Goal: Task Accomplishment & Management: Manage account settings

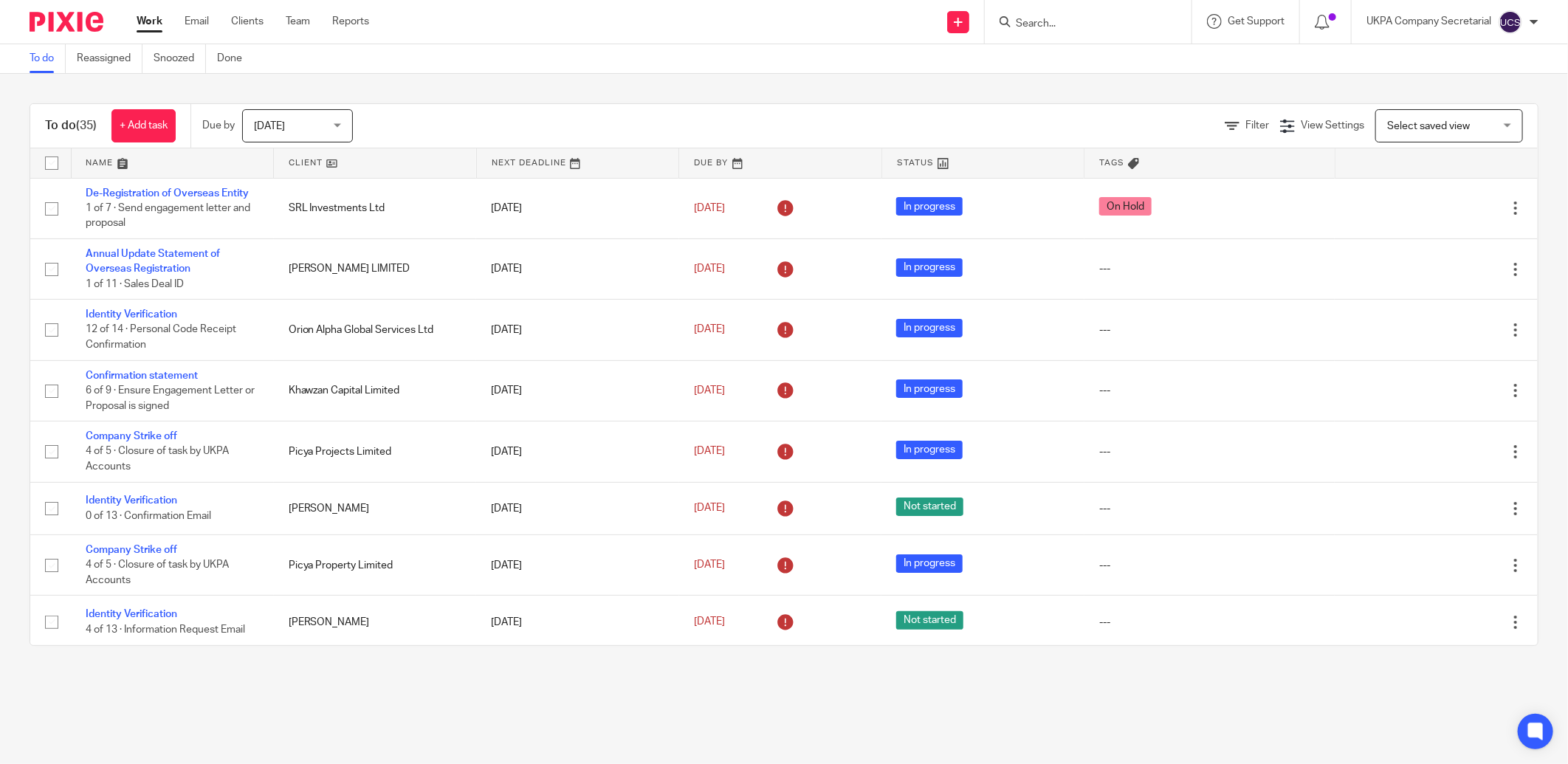
click at [1022, 21] on input "Search" at bounding box center [1080, 24] width 133 height 14
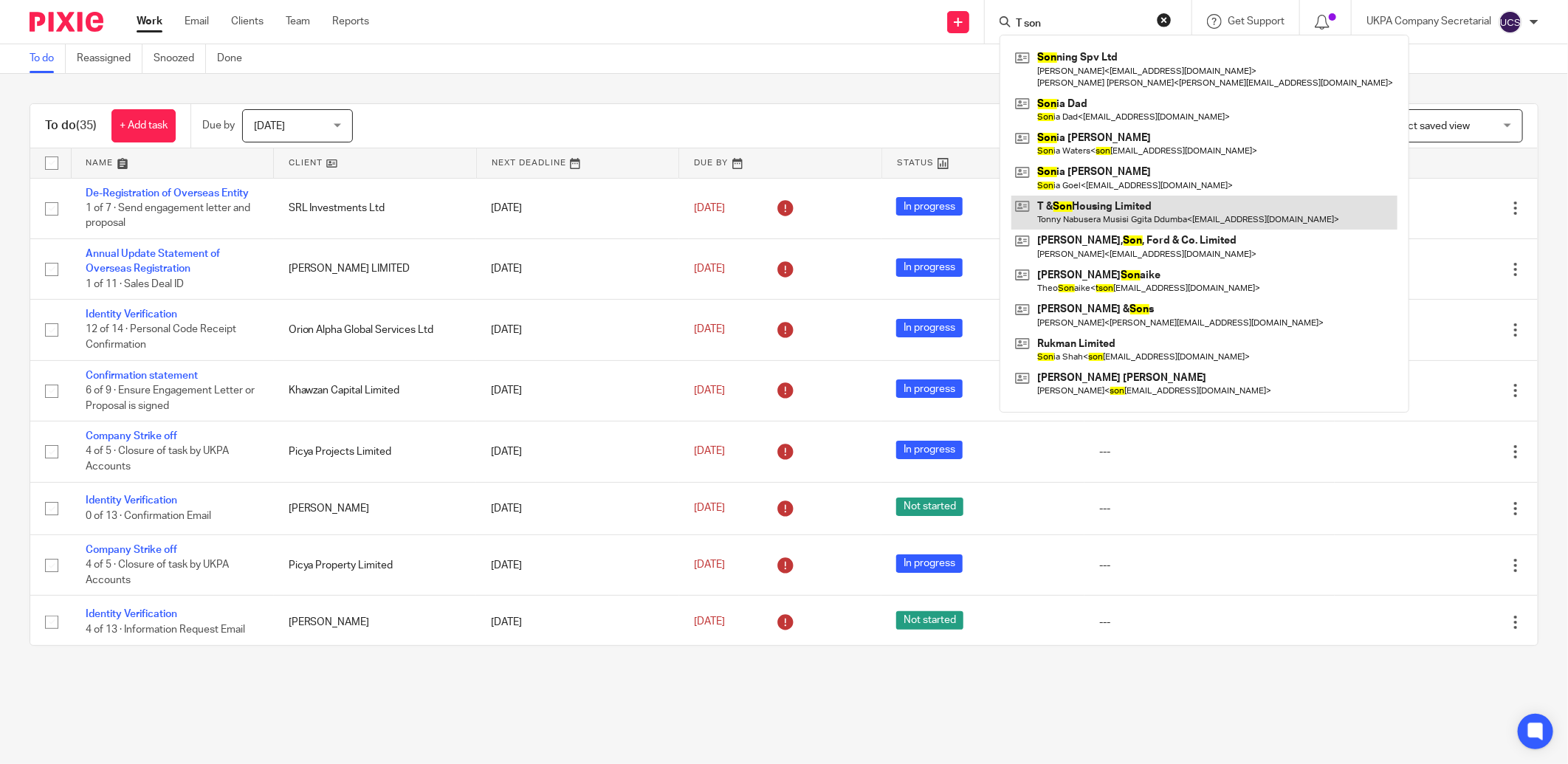
type input "T son"
click at [1118, 218] on link at bounding box center [1205, 213] width 386 height 34
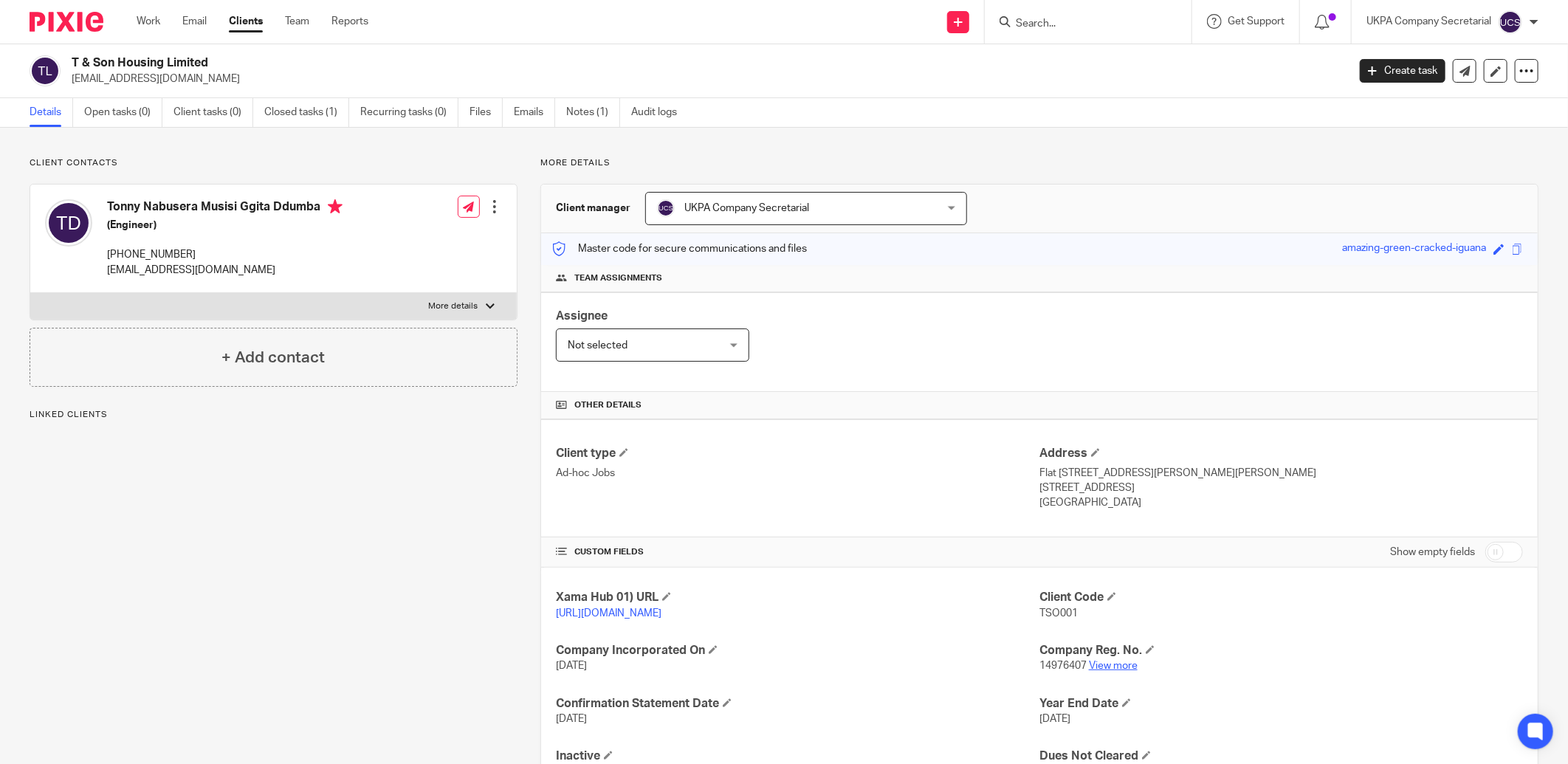
click at [1116, 670] on link "View more" at bounding box center [1114, 666] width 49 height 10
click at [1125, 23] on input "Search" at bounding box center [1080, 24] width 133 height 14
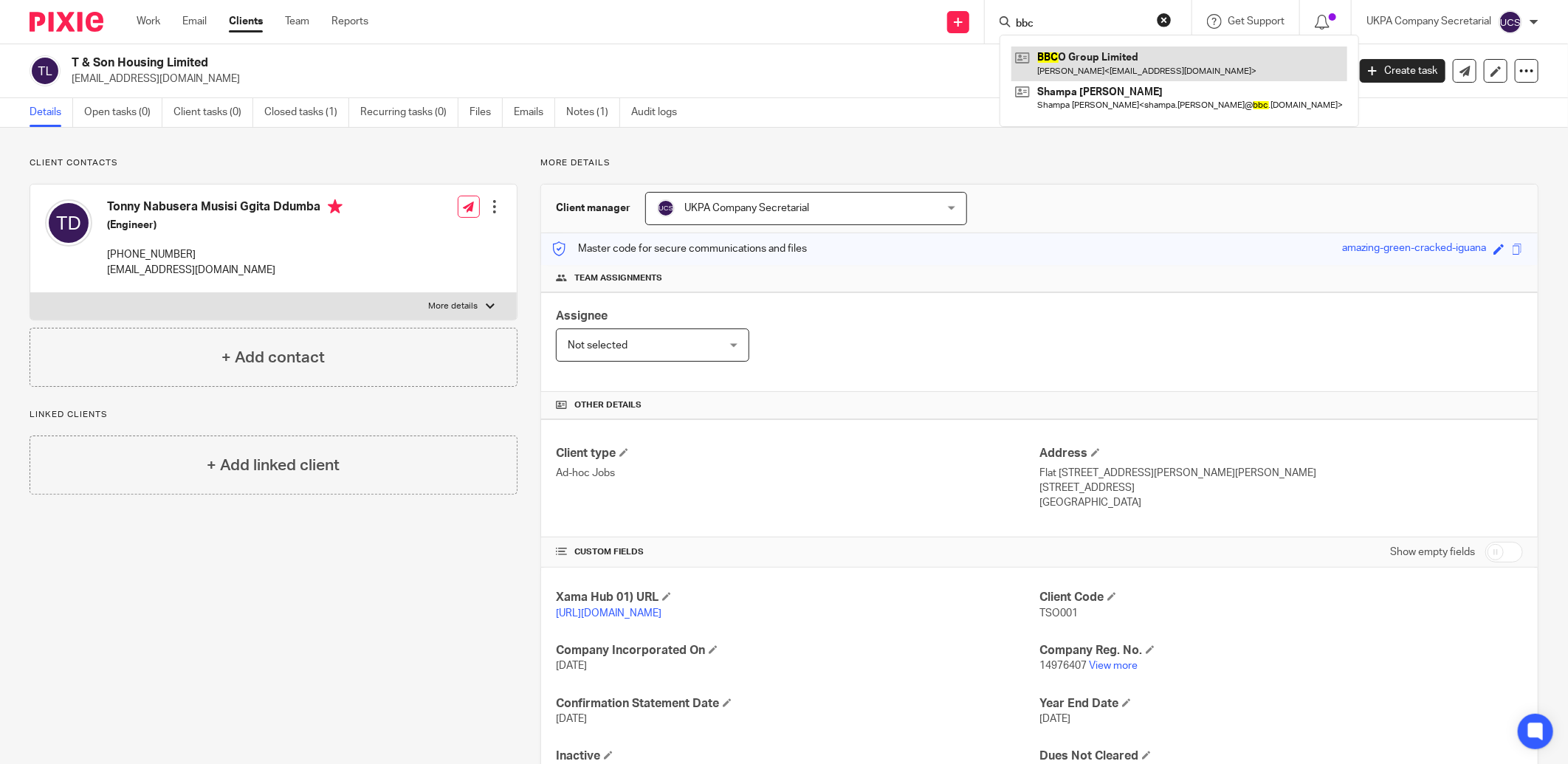
type input "bbc"
click at [1125, 63] on link at bounding box center [1179, 64] width 336 height 34
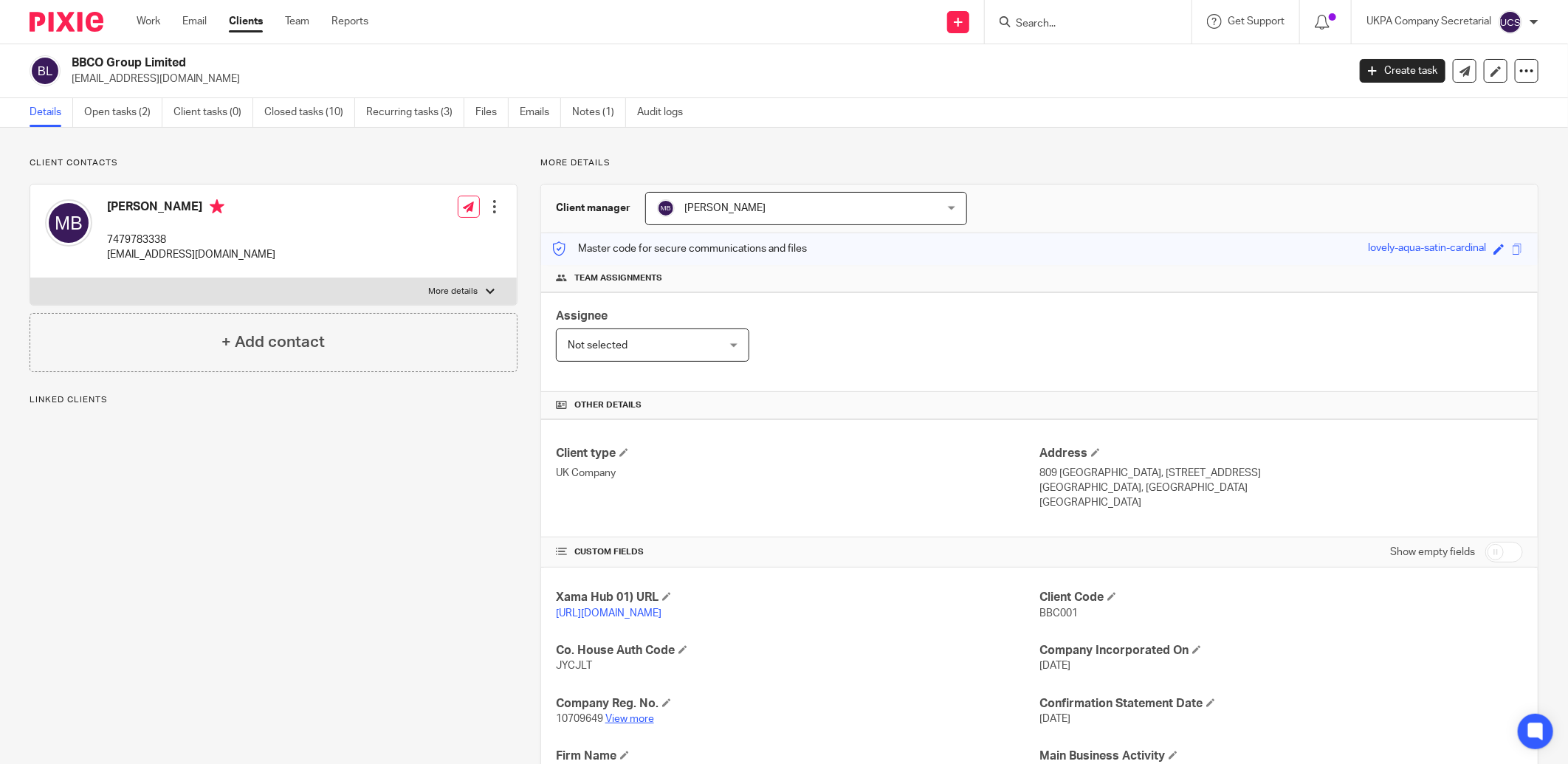
click at [623, 720] on link "View more" at bounding box center [629, 719] width 49 height 10
click at [1038, 23] on input "Search" at bounding box center [1080, 24] width 133 height 14
type input "set"
click at [1086, 71] on link at bounding box center [1136, 64] width 250 height 34
click at [1034, 31] on div at bounding box center [1087, 22] width 206 height 43
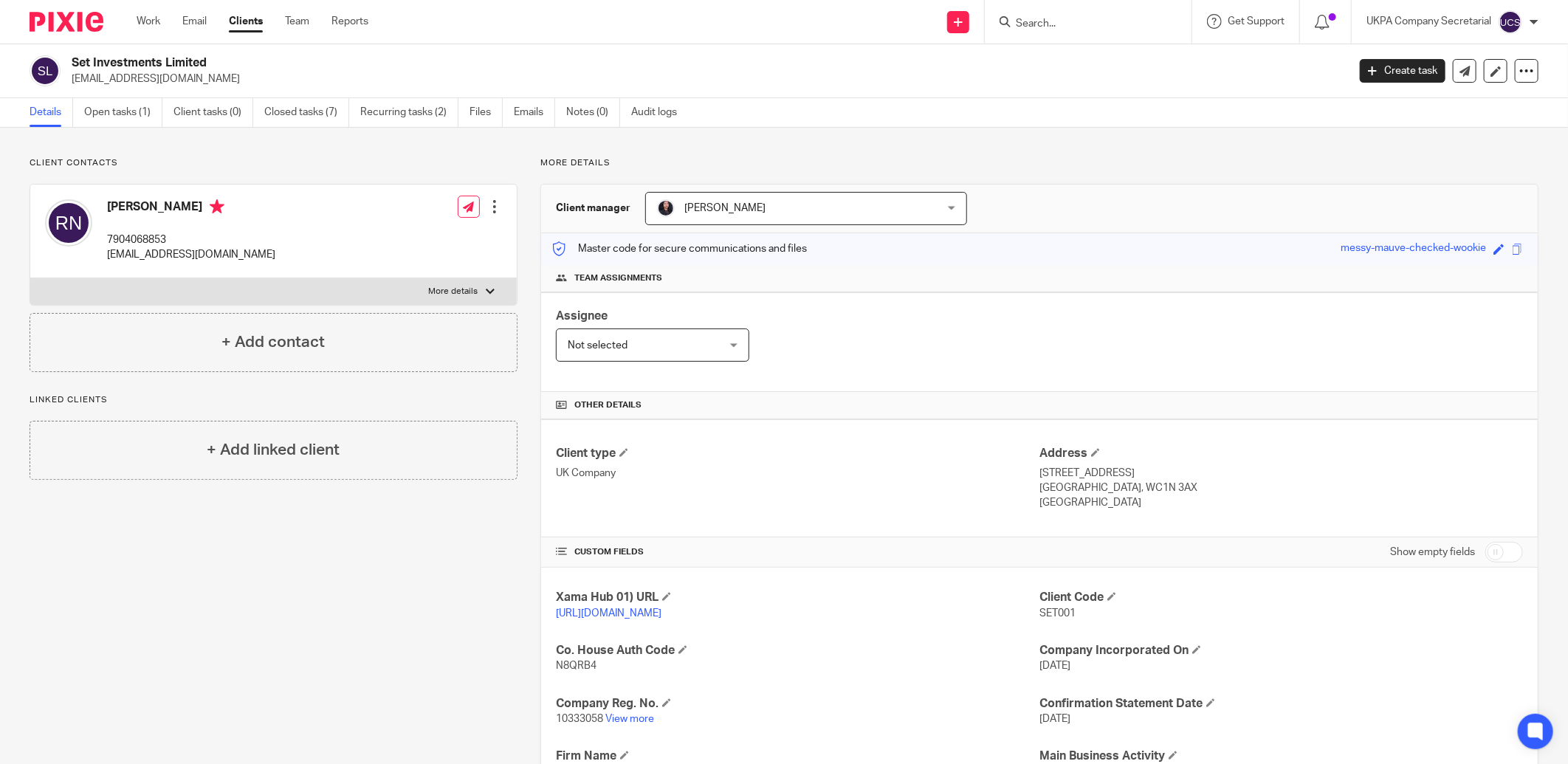
click at [1034, 24] on input "Search" at bounding box center [1080, 24] width 133 height 14
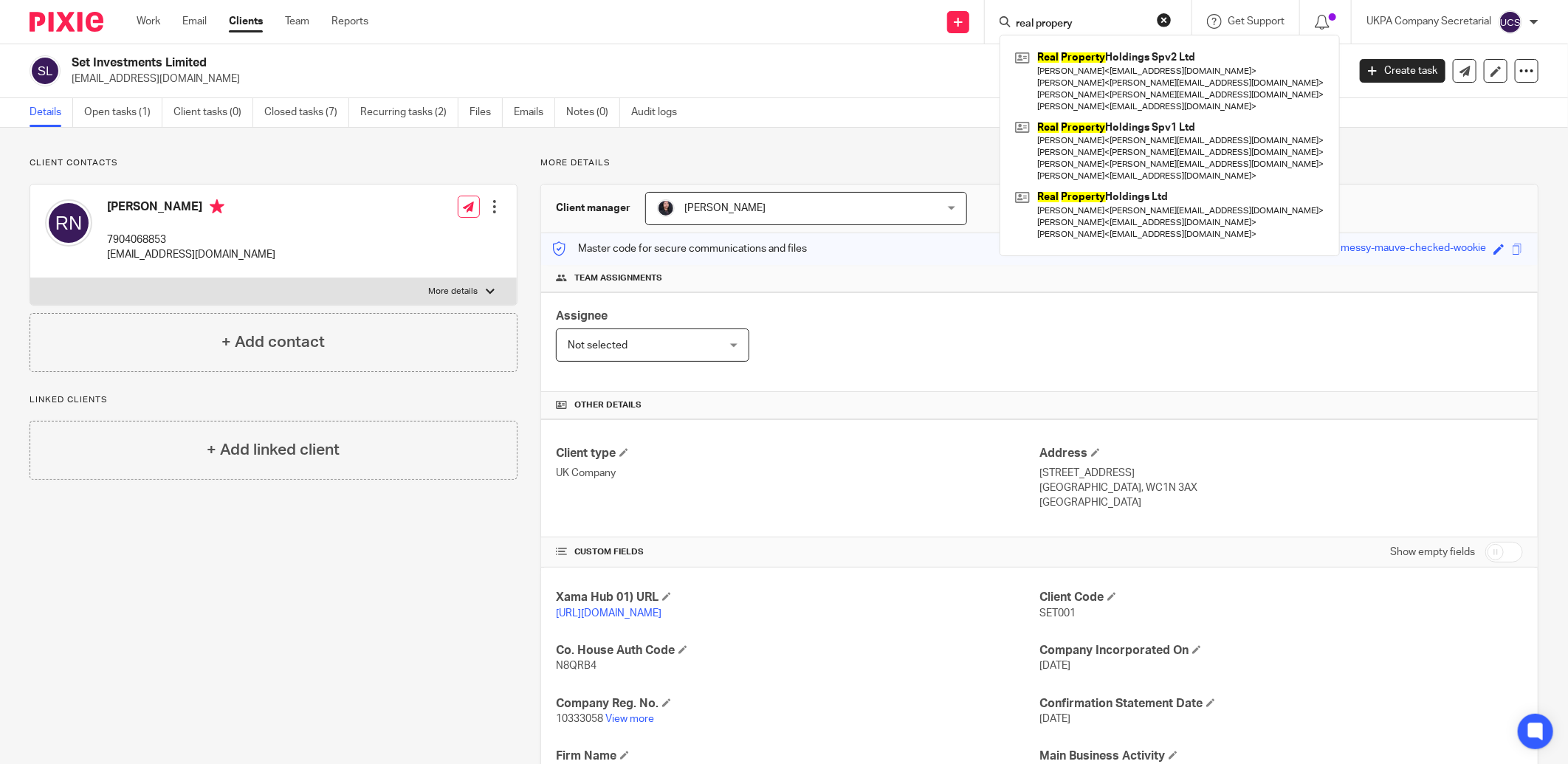
type input "real propery"
click at [1167, 23] on button "reset" at bounding box center [1164, 20] width 14 height 14
click at [1098, 23] on input "Search" at bounding box center [1071, 24] width 133 height 14
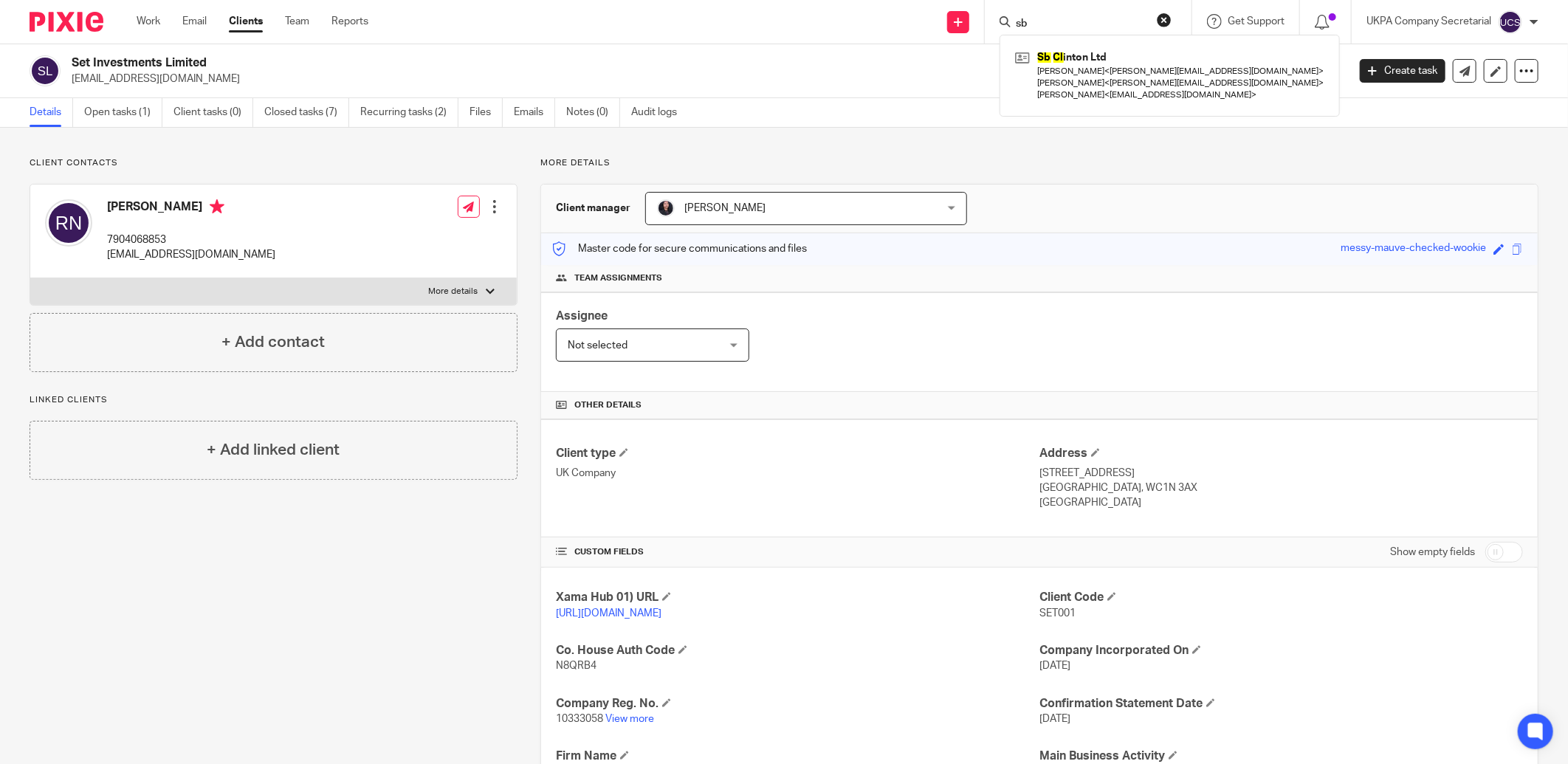
type input "s"
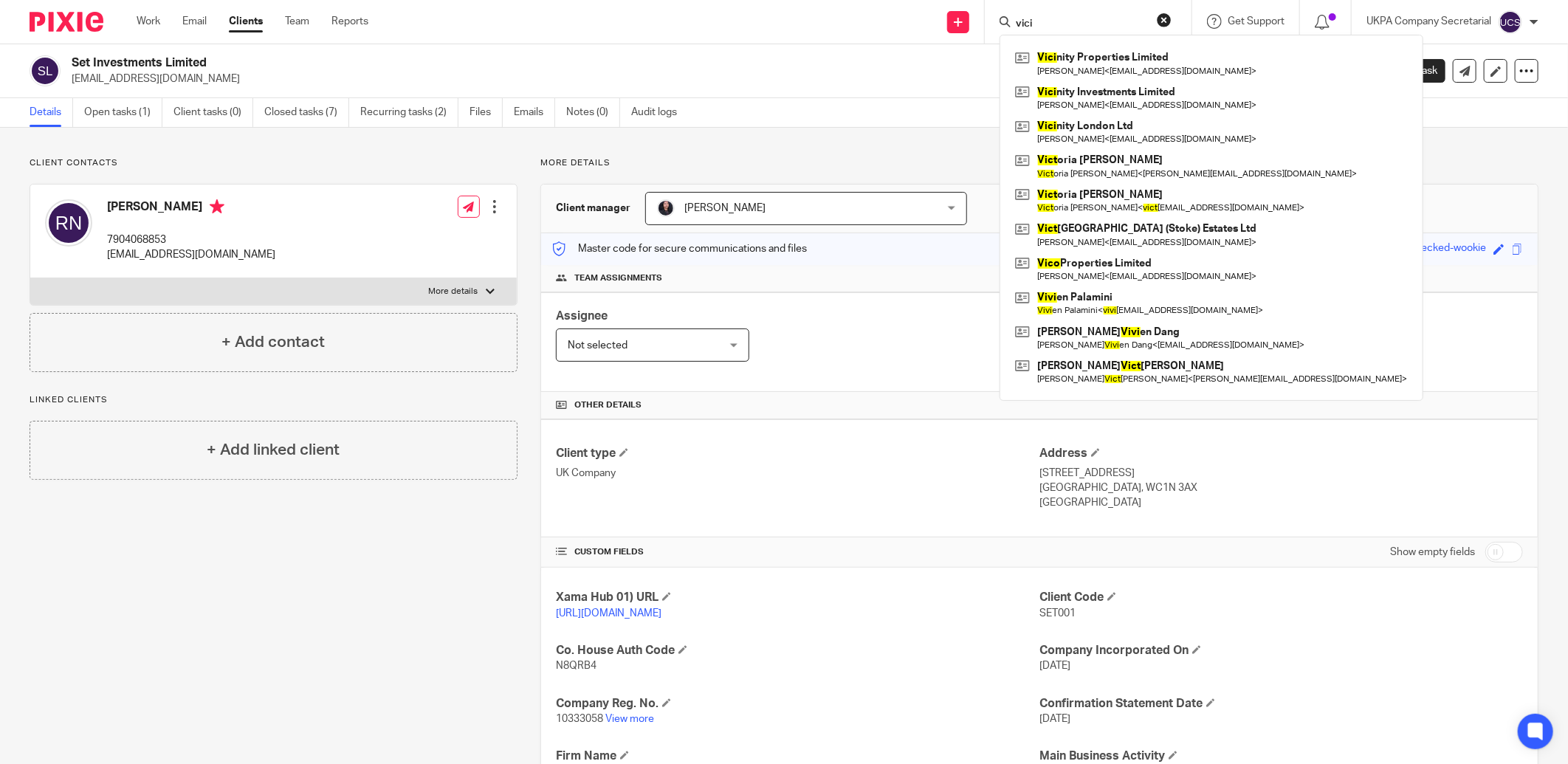
click at [1089, 18] on input "vici" at bounding box center [1080, 24] width 133 height 14
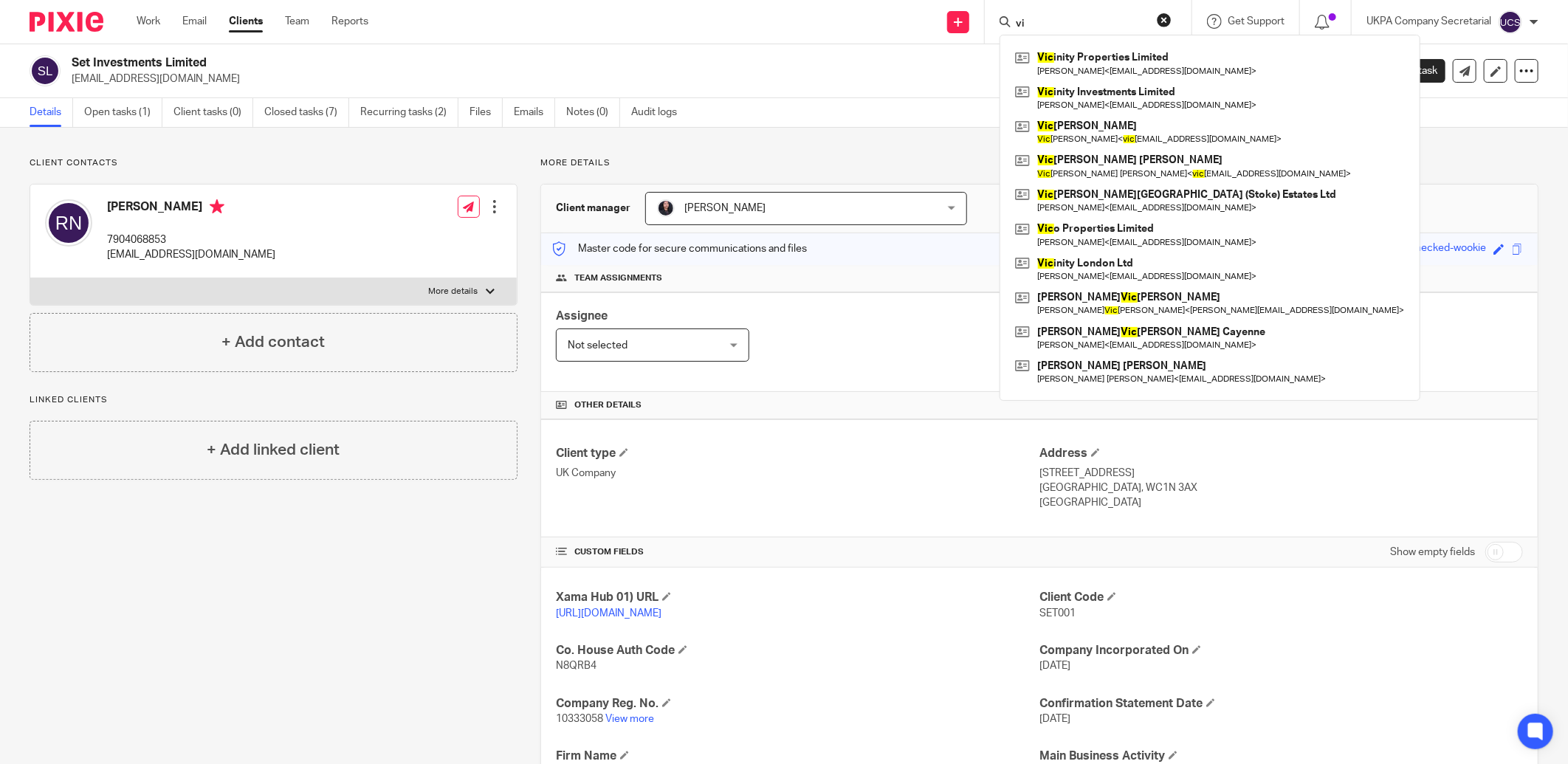
type input "v"
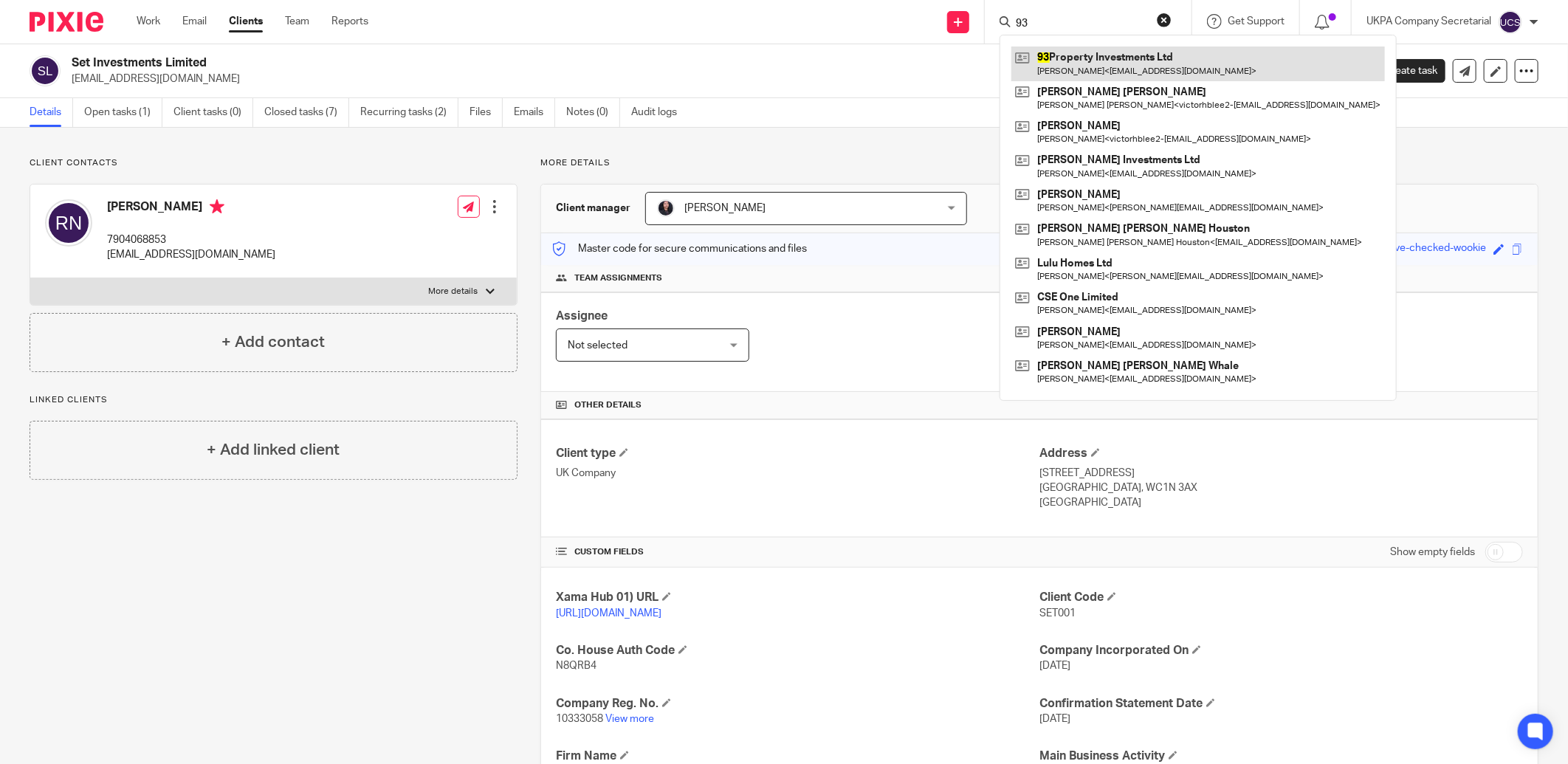
type input "93"
click at [1163, 63] on link at bounding box center [1198, 64] width 373 height 34
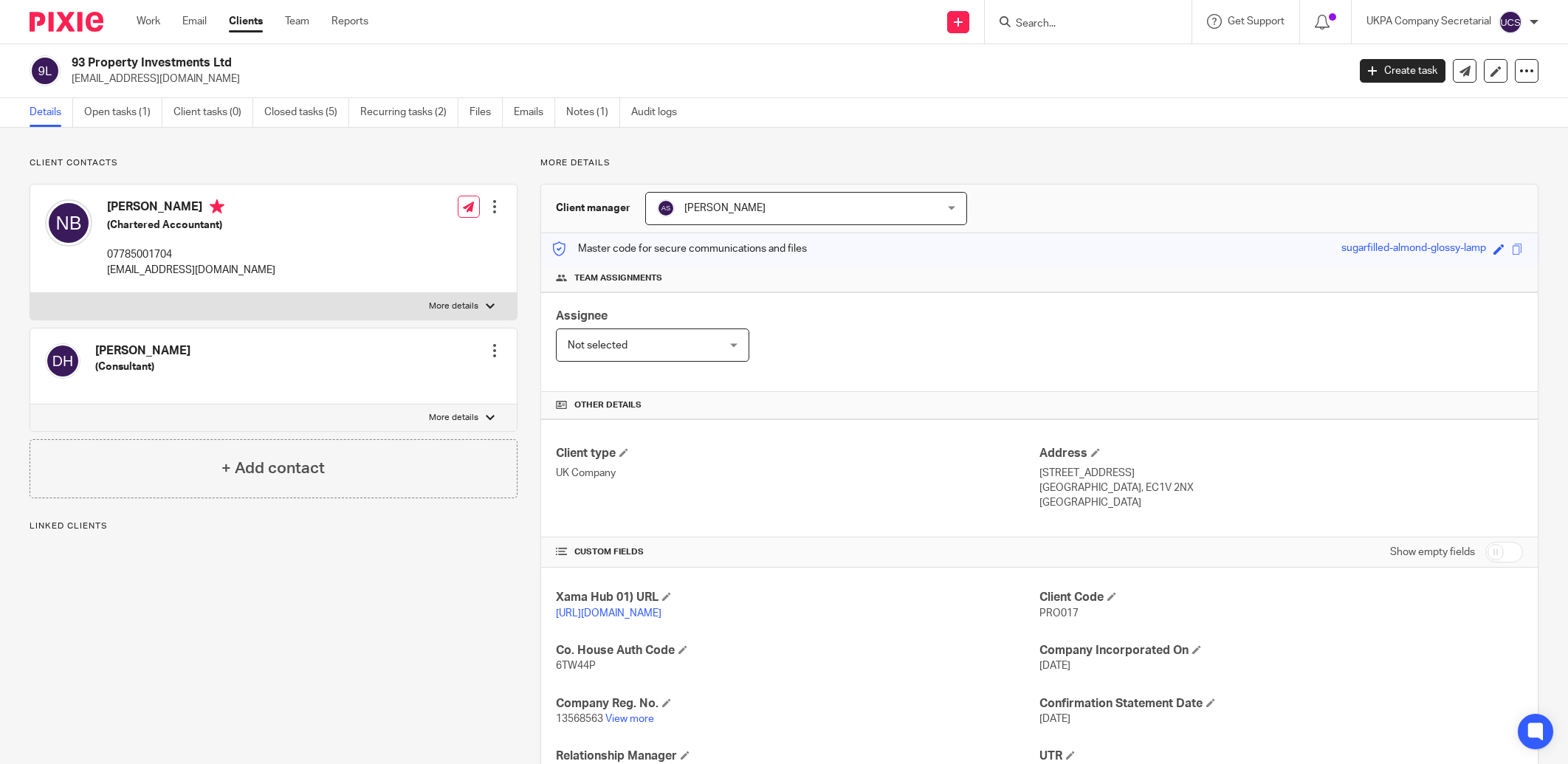
click at [130, 112] on link "Open tasks (1)" at bounding box center [123, 113] width 78 height 29
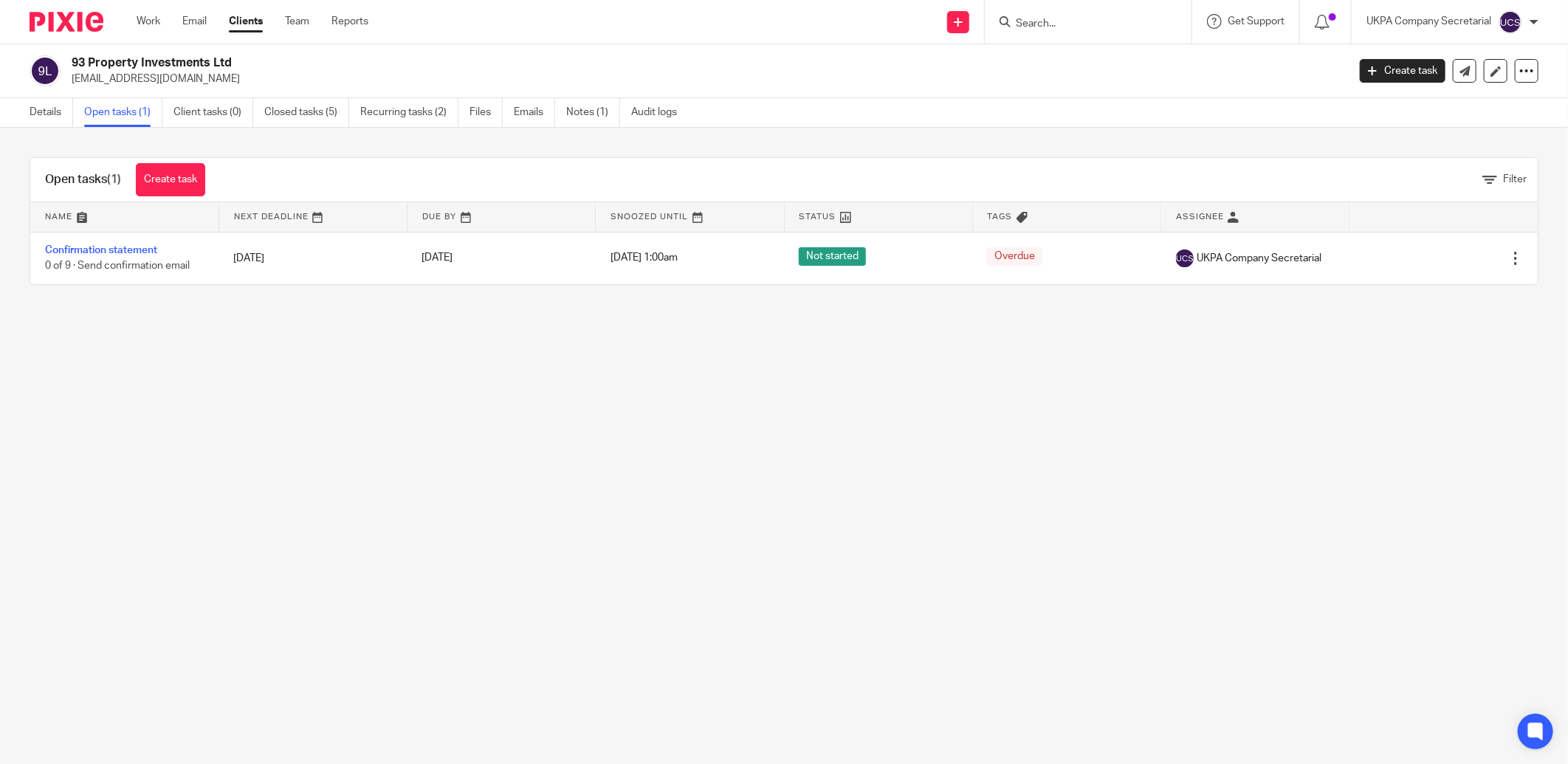
click at [1046, 23] on input "Search" at bounding box center [1080, 24] width 133 height 14
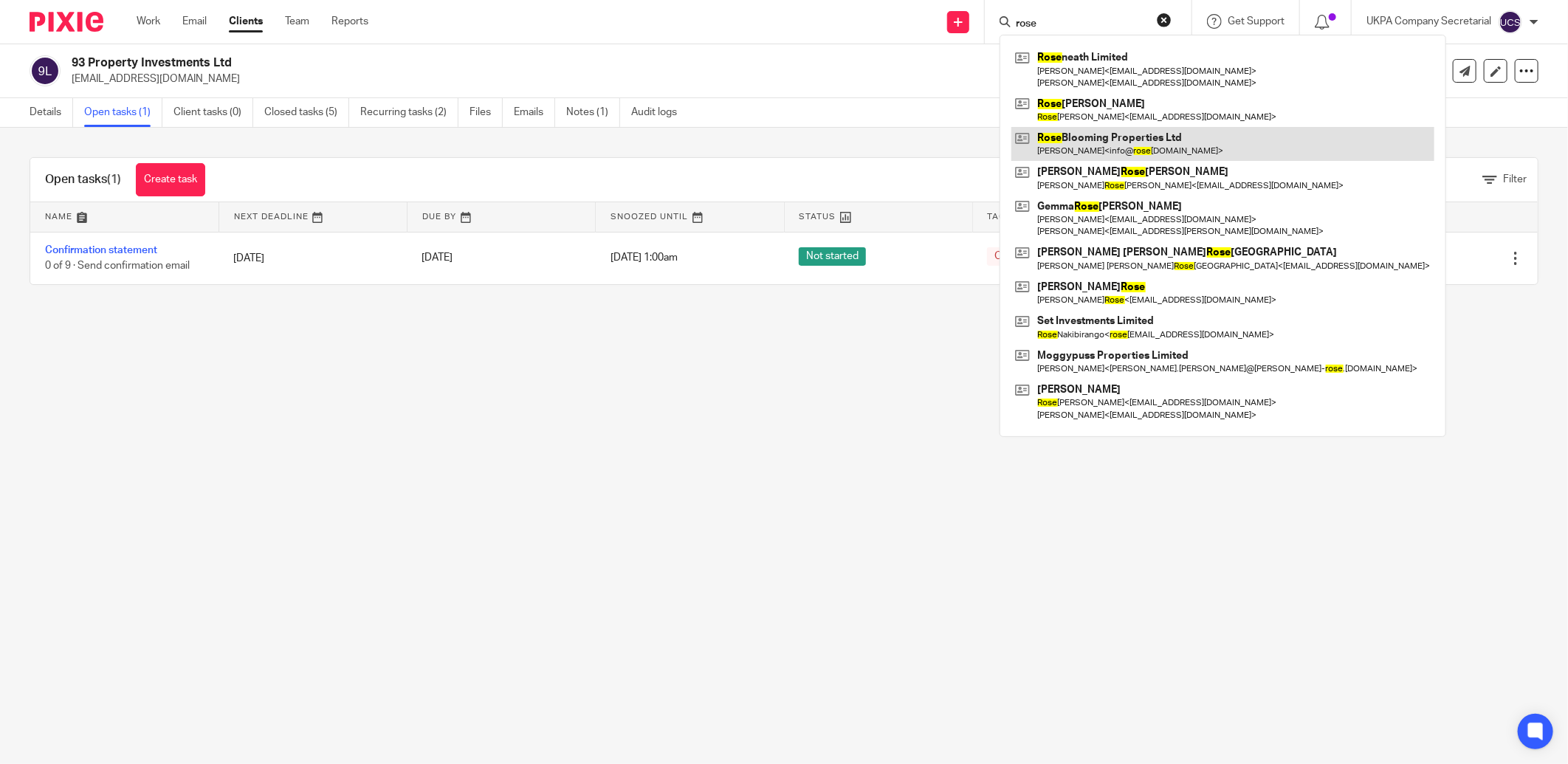
type input "rose"
click at [1110, 137] on link at bounding box center [1223, 144] width 423 height 34
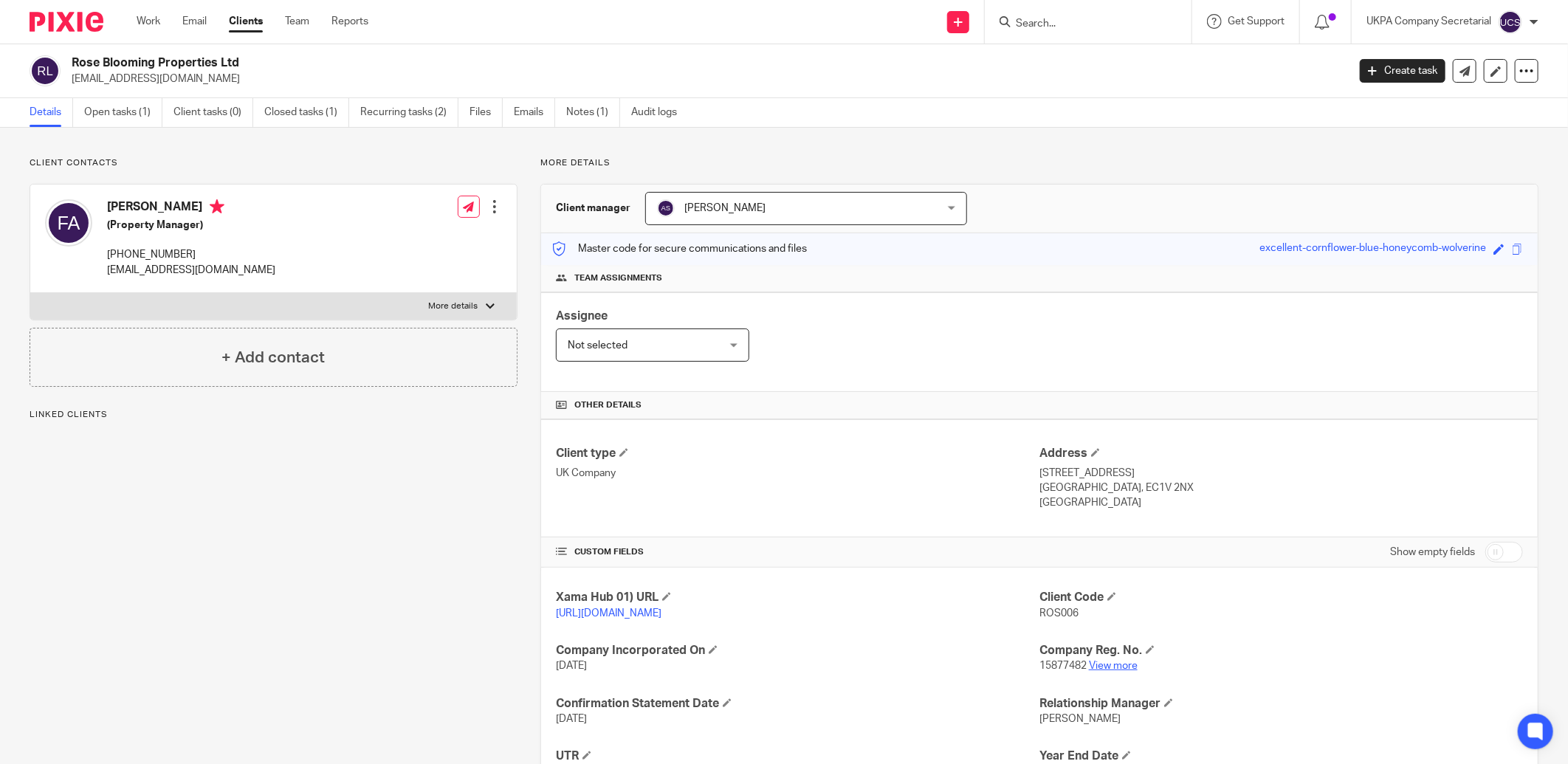
click at [1110, 668] on link "View more" at bounding box center [1114, 666] width 49 height 10
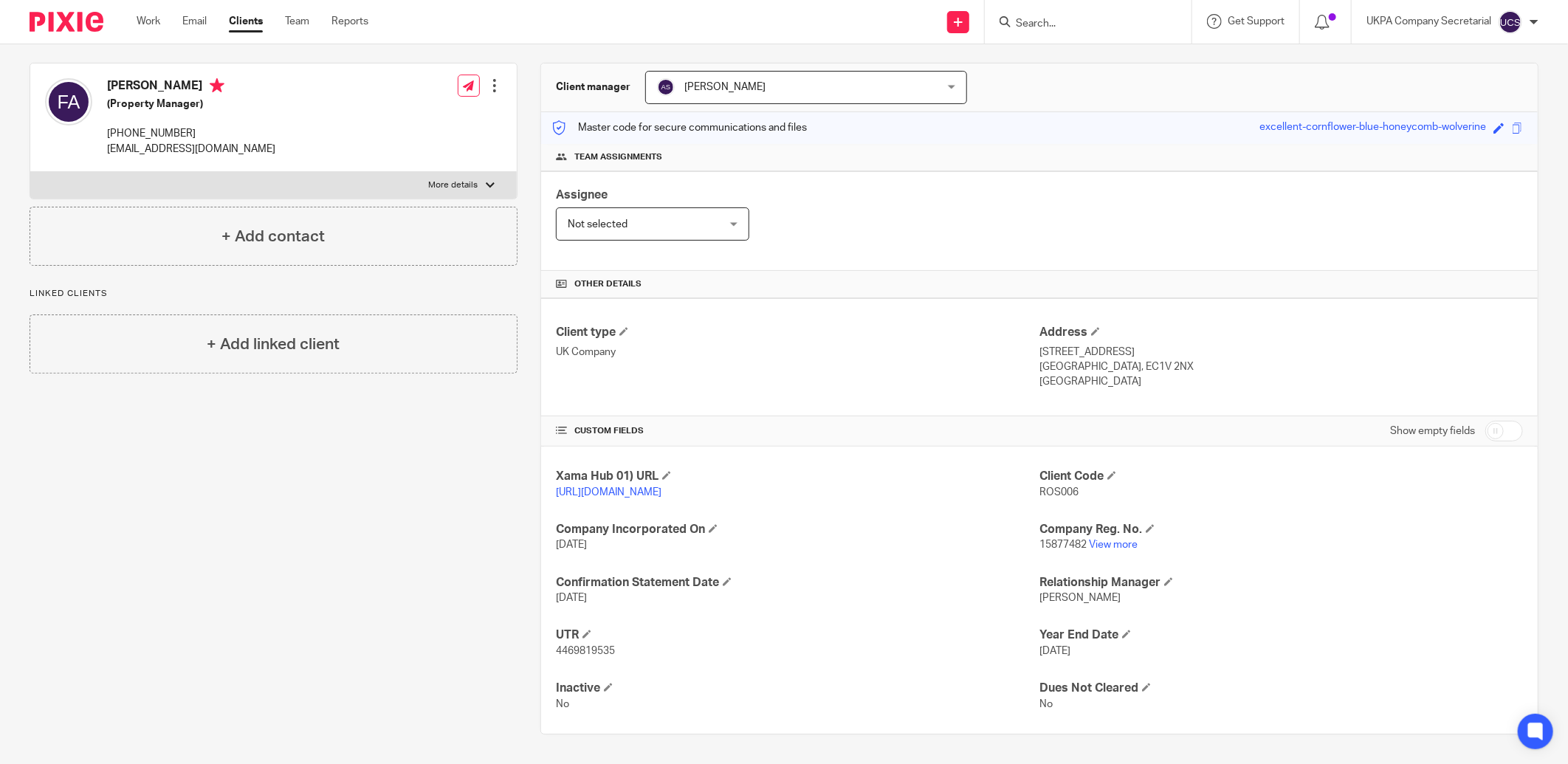
click at [1485, 430] on input "checkbox" at bounding box center [1504, 431] width 38 height 21
checkbox input "true"
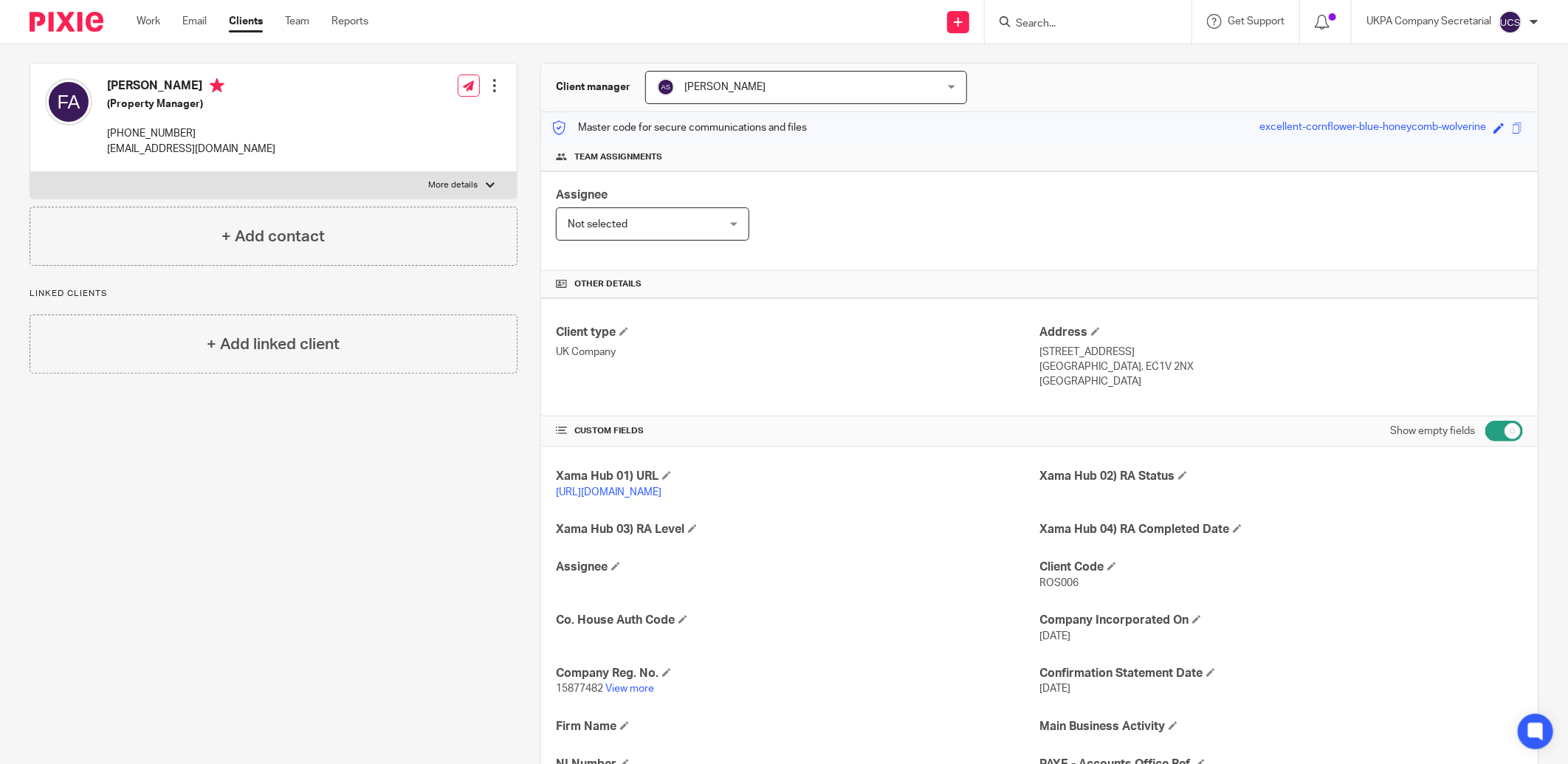
click at [1075, 26] on input "Search" at bounding box center [1080, 24] width 133 height 14
click at [1097, 20] on input "Search" at bounding box center [1080, 24] width 133 height 14
type input "hazoor"
click at [1104, 54] on link at bounding box center [1103, 58] width 183 height 23
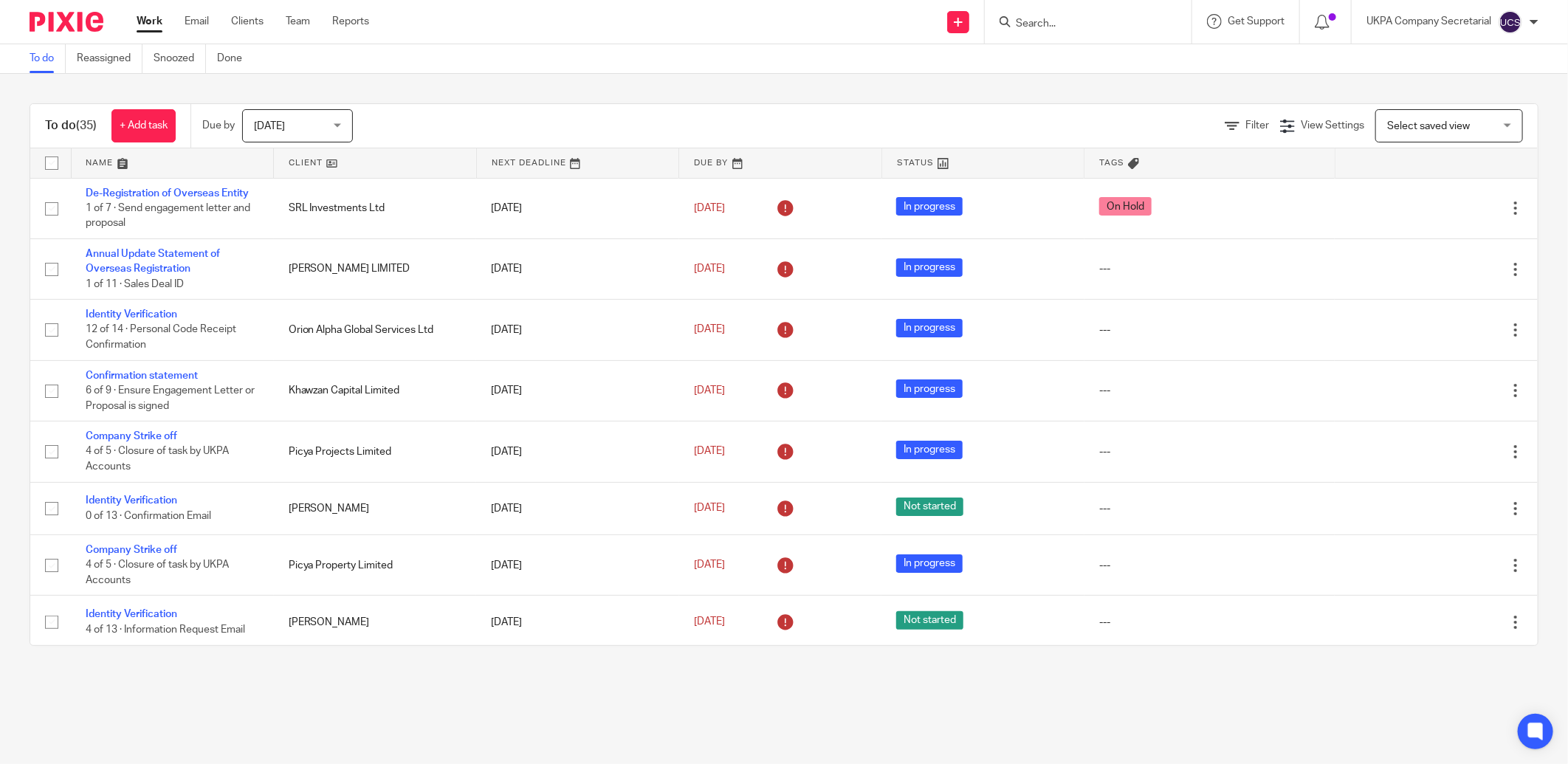
click at [1049, 26] on input "Search" at bounding box center [1080, 24] width 133 height 14
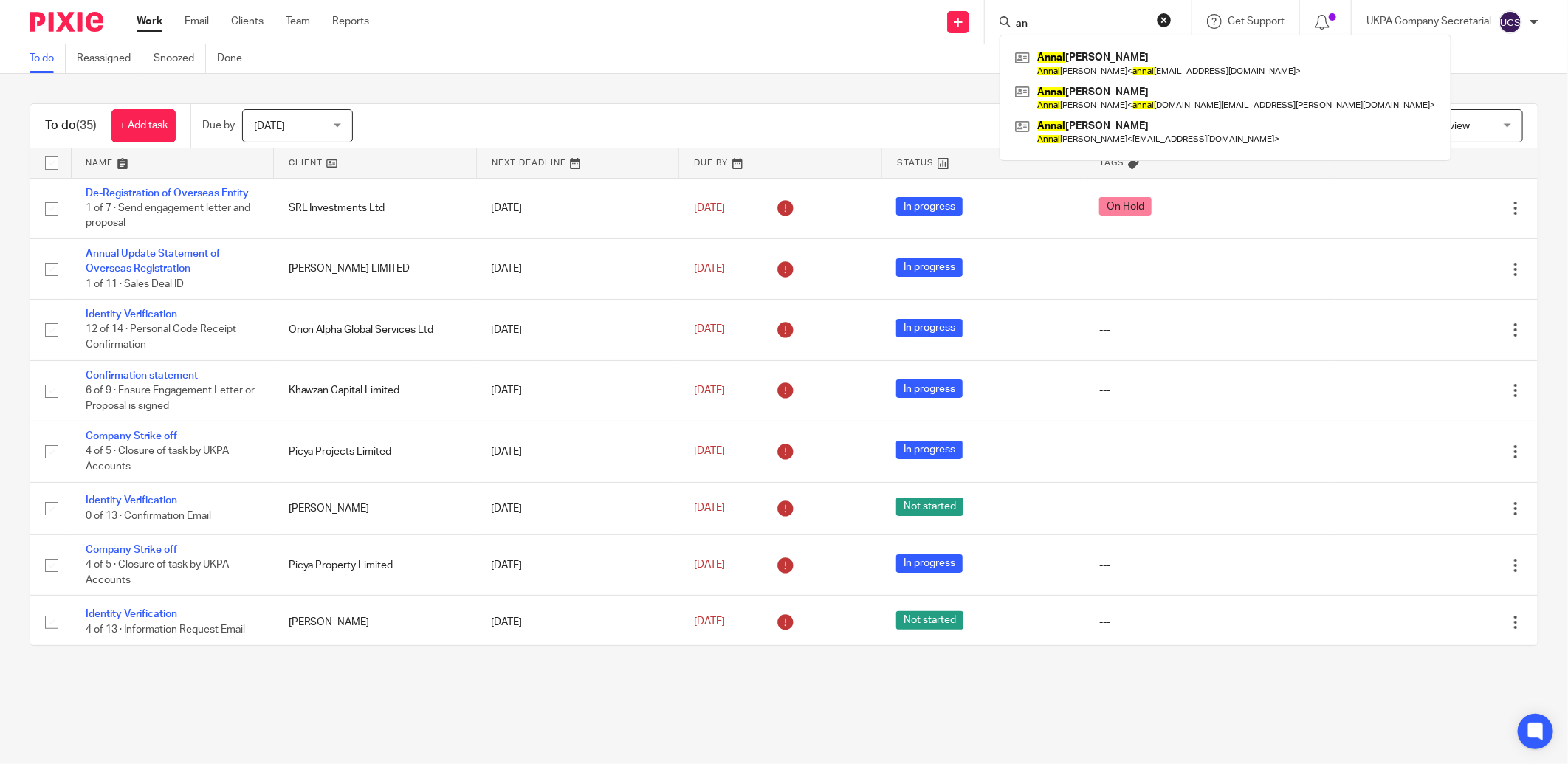
type input "a"
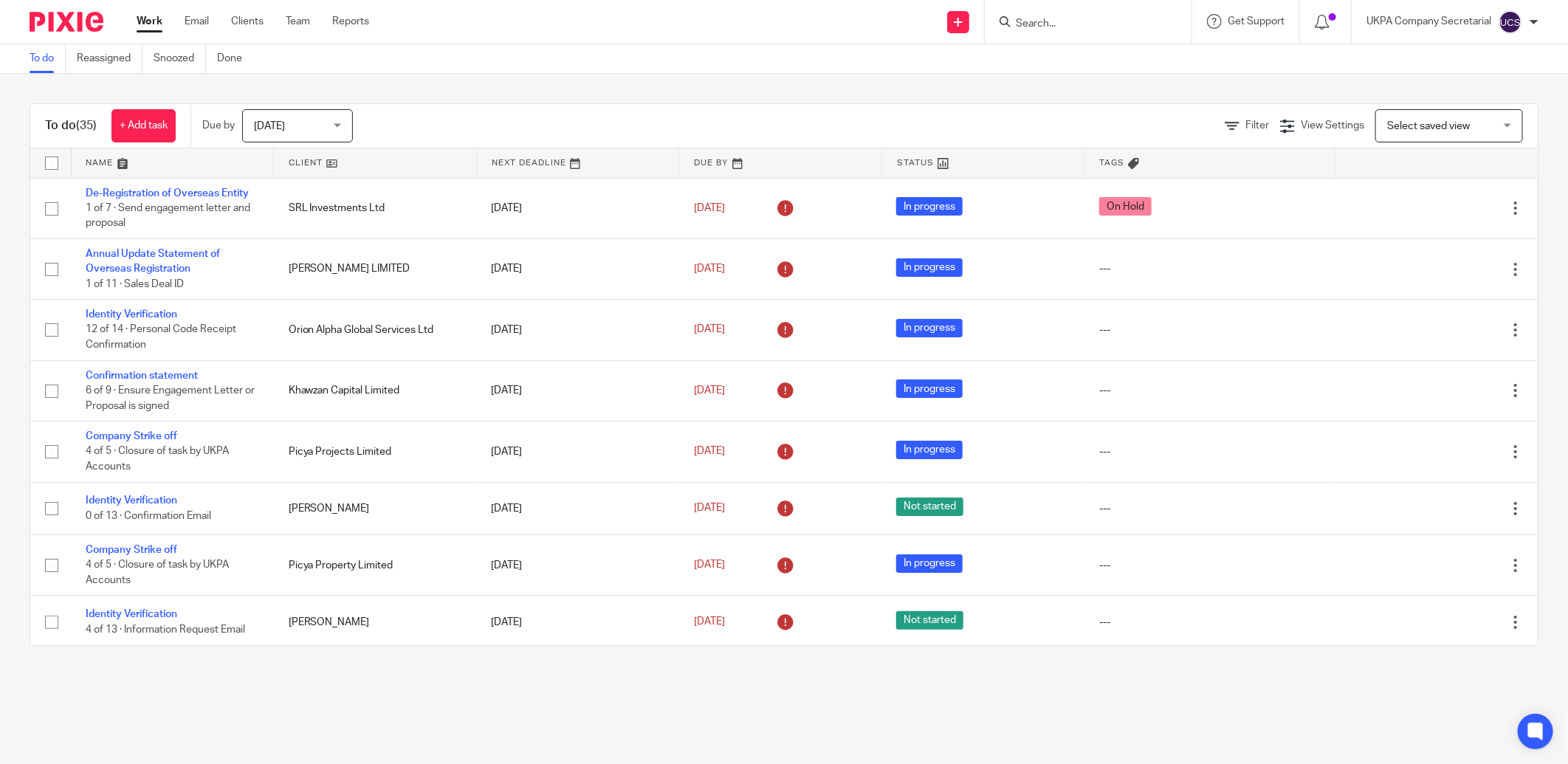
click at [1066, 23] on input "Search" at bounding box center [1080, 24] width 133 height 14
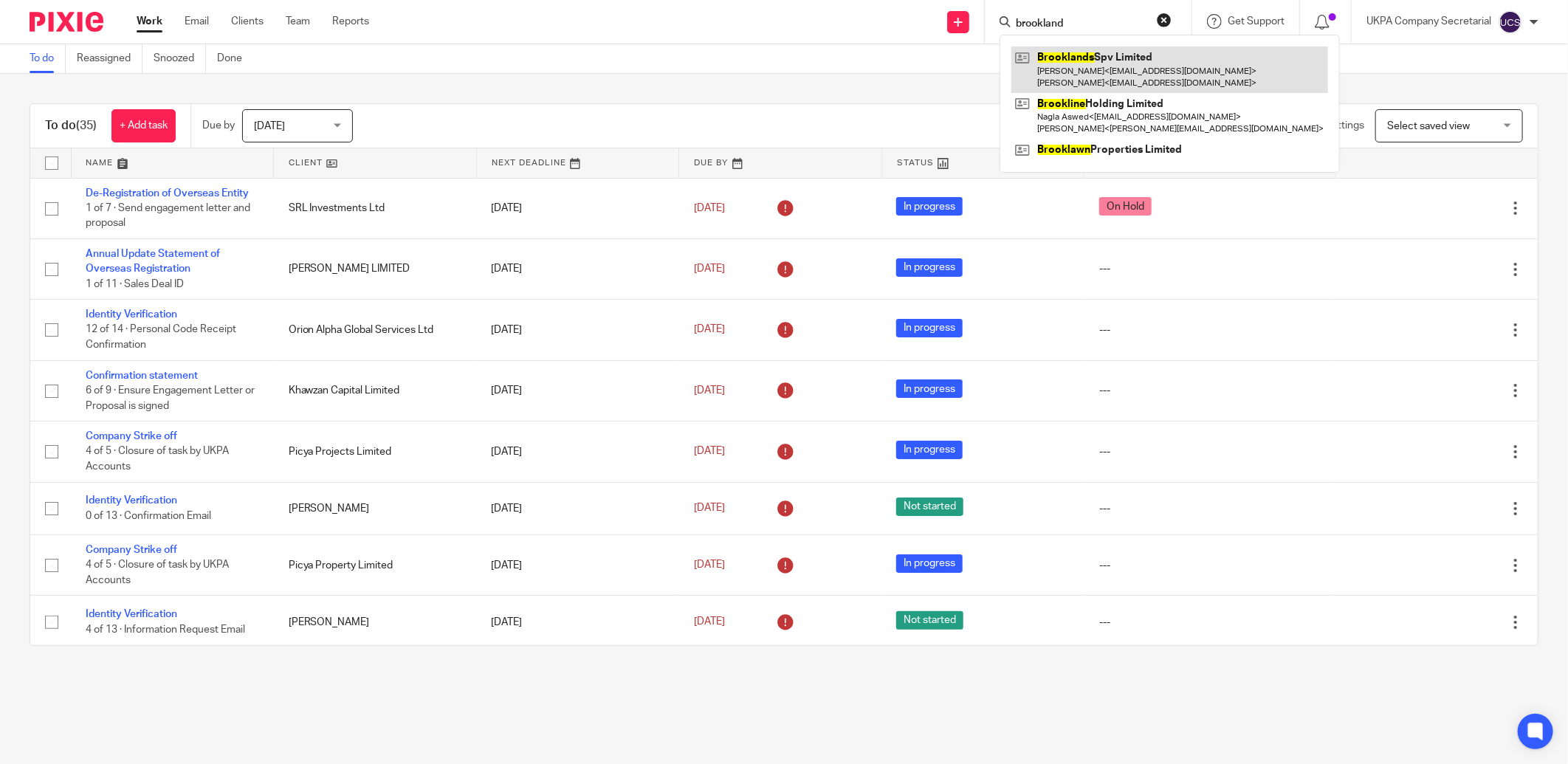
type input "brookland"
click at [1123, 68] on link at bounding box center [1169, 69] width 316 height 46
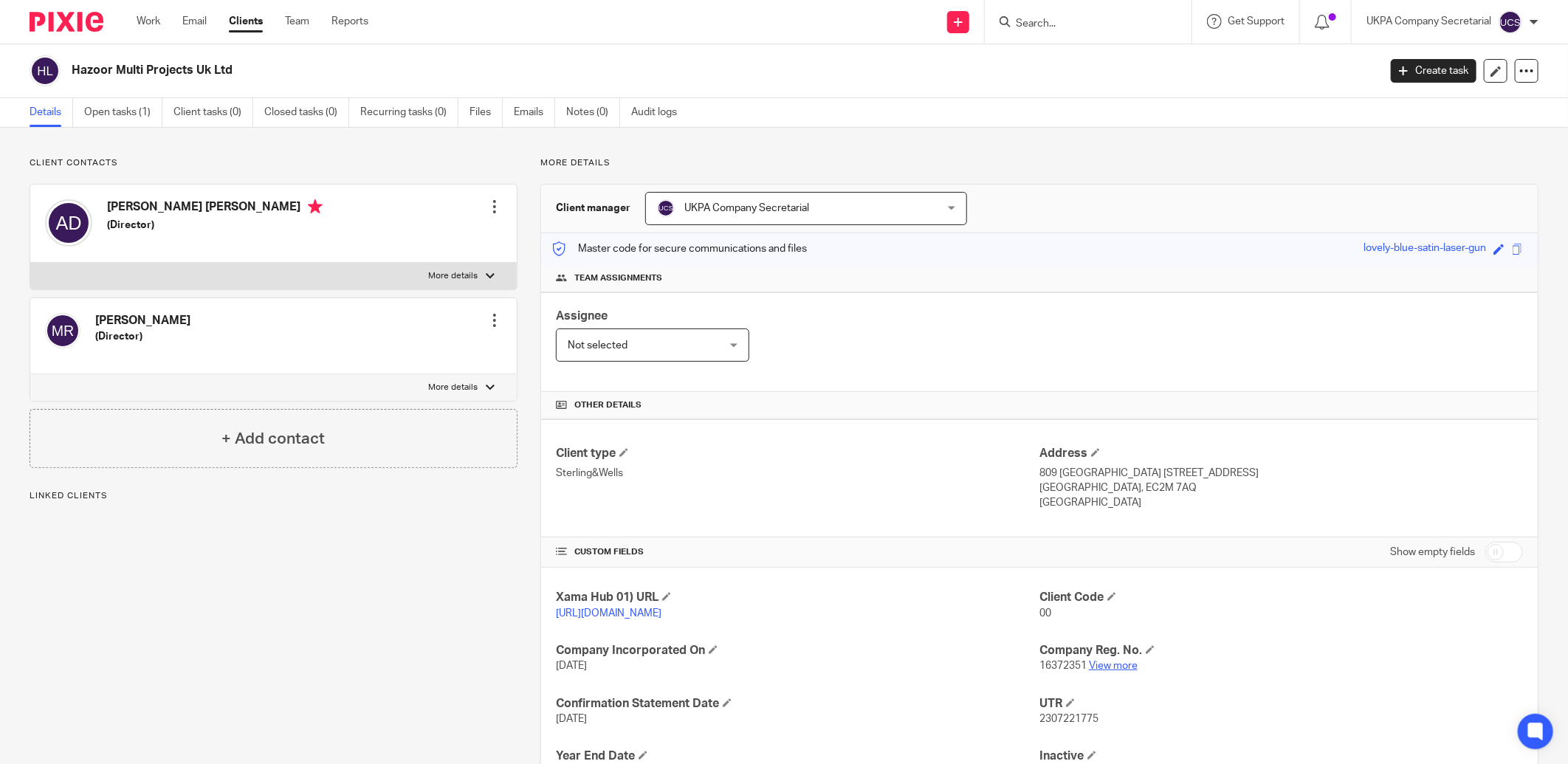
click at [1107, 667] on link "View more" at bounding box center [1114, 666] width 49 height 10
click at [61, 14] on img at bounding box center [67, 22] width 74 height 20
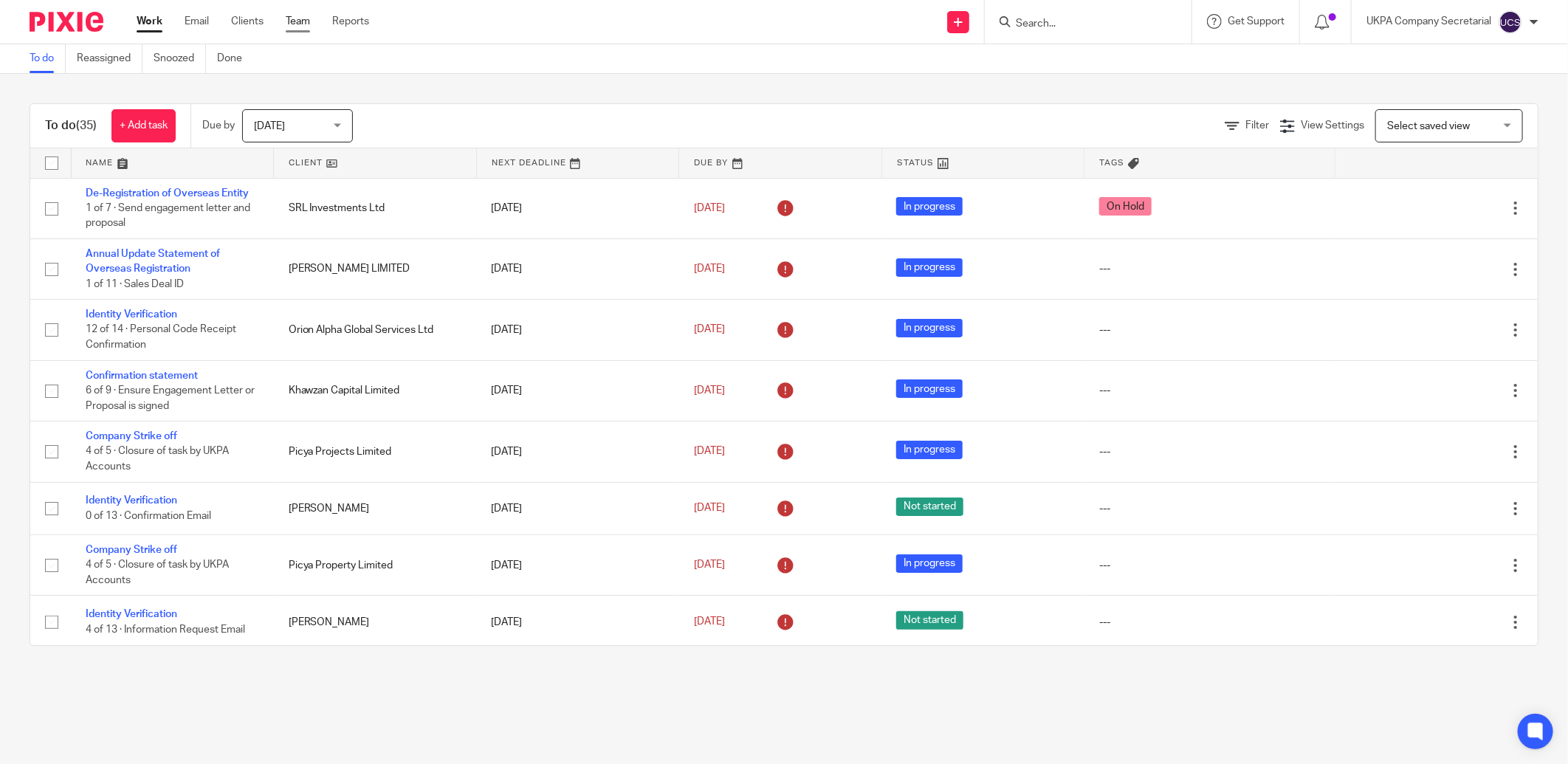
click at [304, 23] on link "Team" at bounding box center [298, 22] width 24 height 14
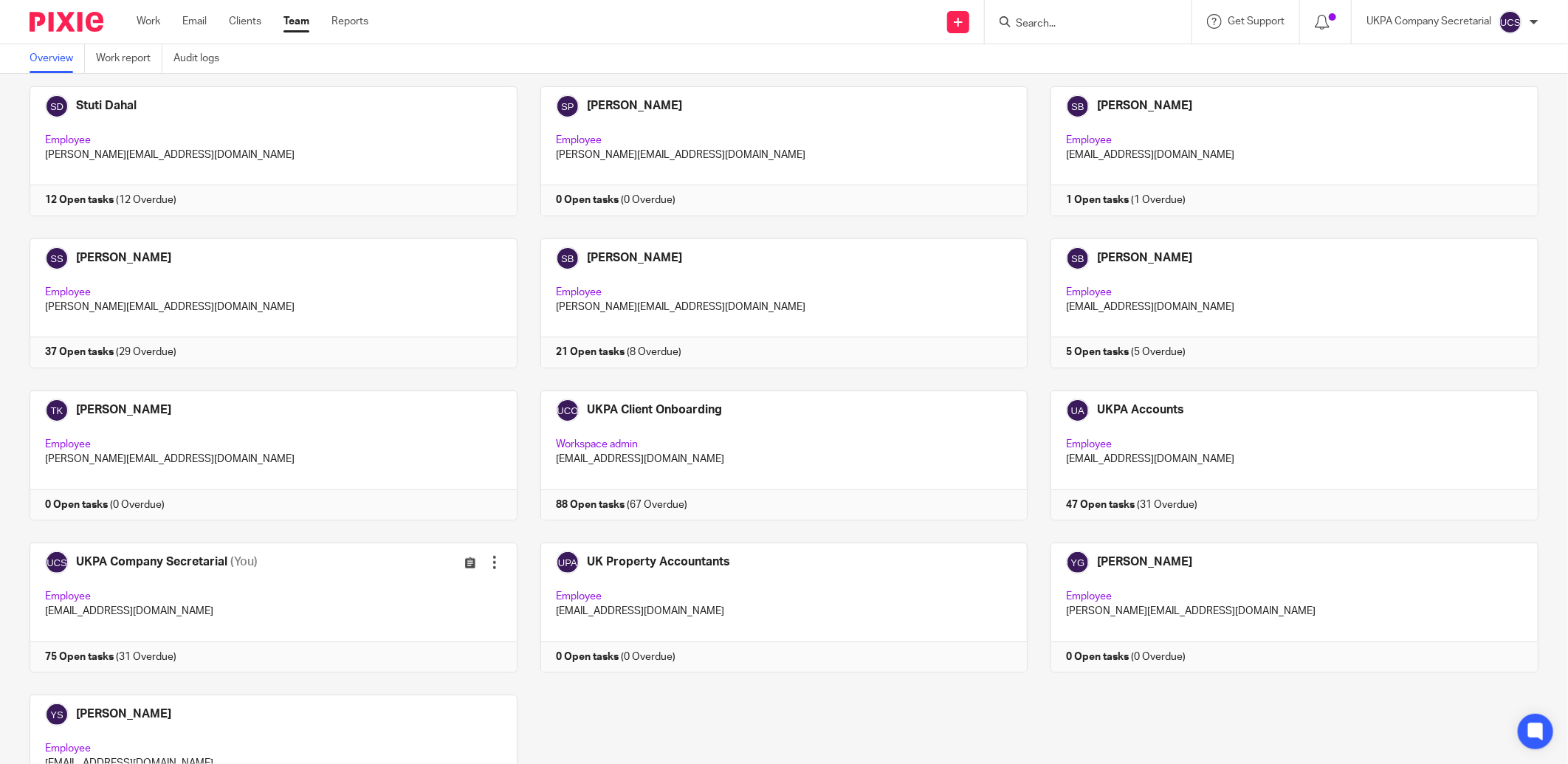
scroll to position [3845, 0]
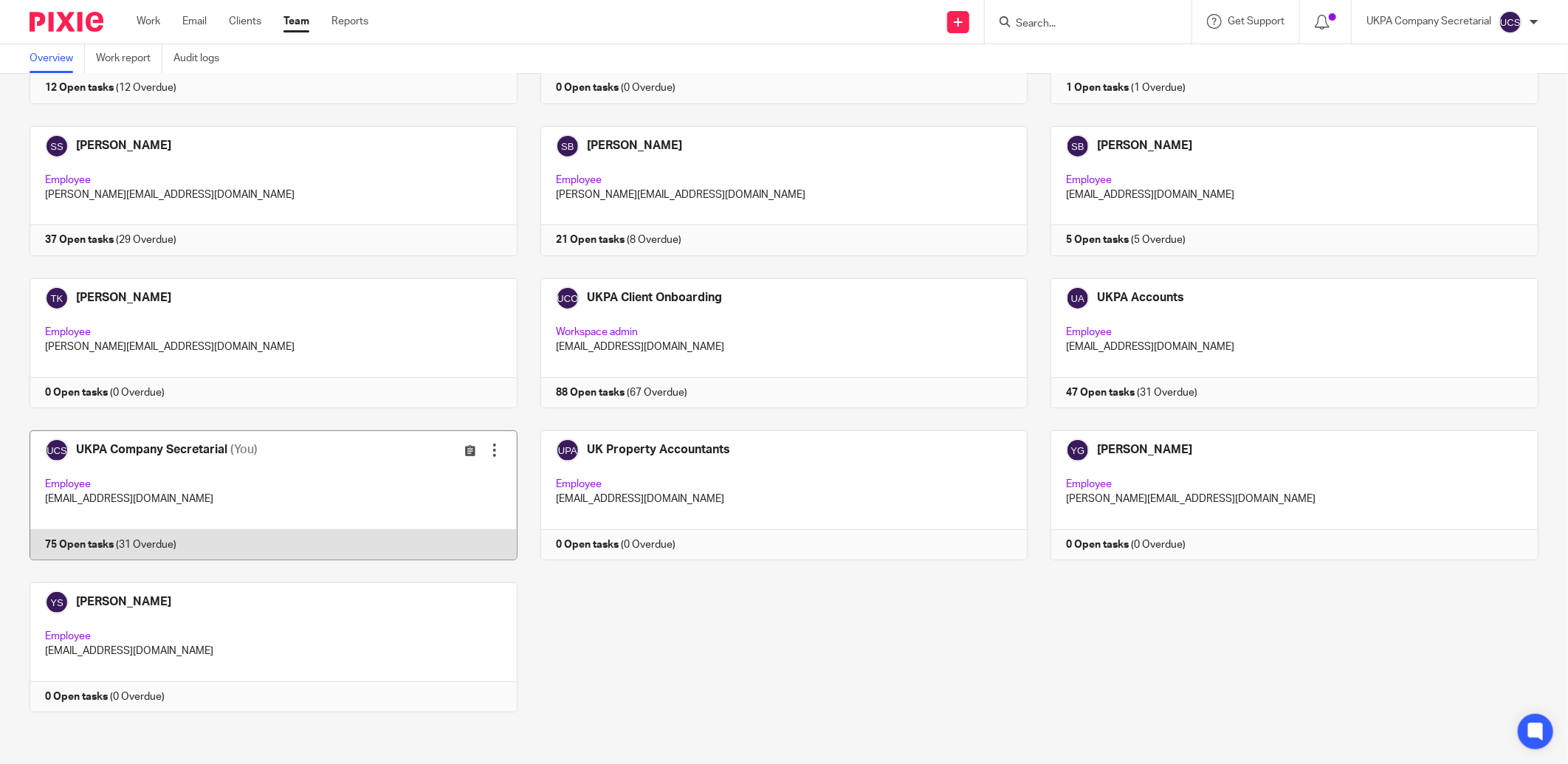
click at [224, 492] on link at bounding box center [261, 495] width 511 height 130
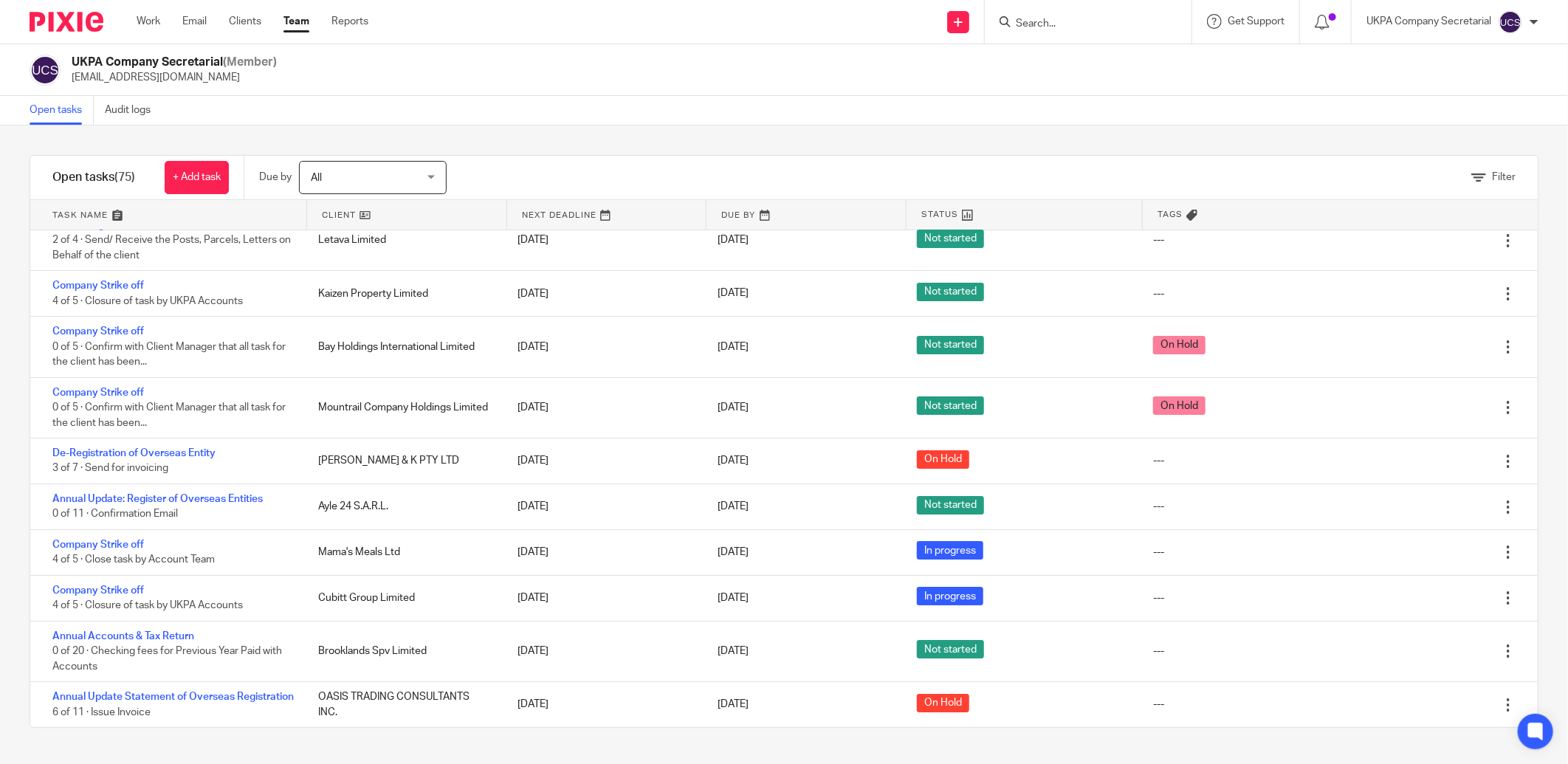
scroll to position [3455, 0]
click at [1037, 23] on input "Search" at bounding box center [1080, 24] width 133 height 14
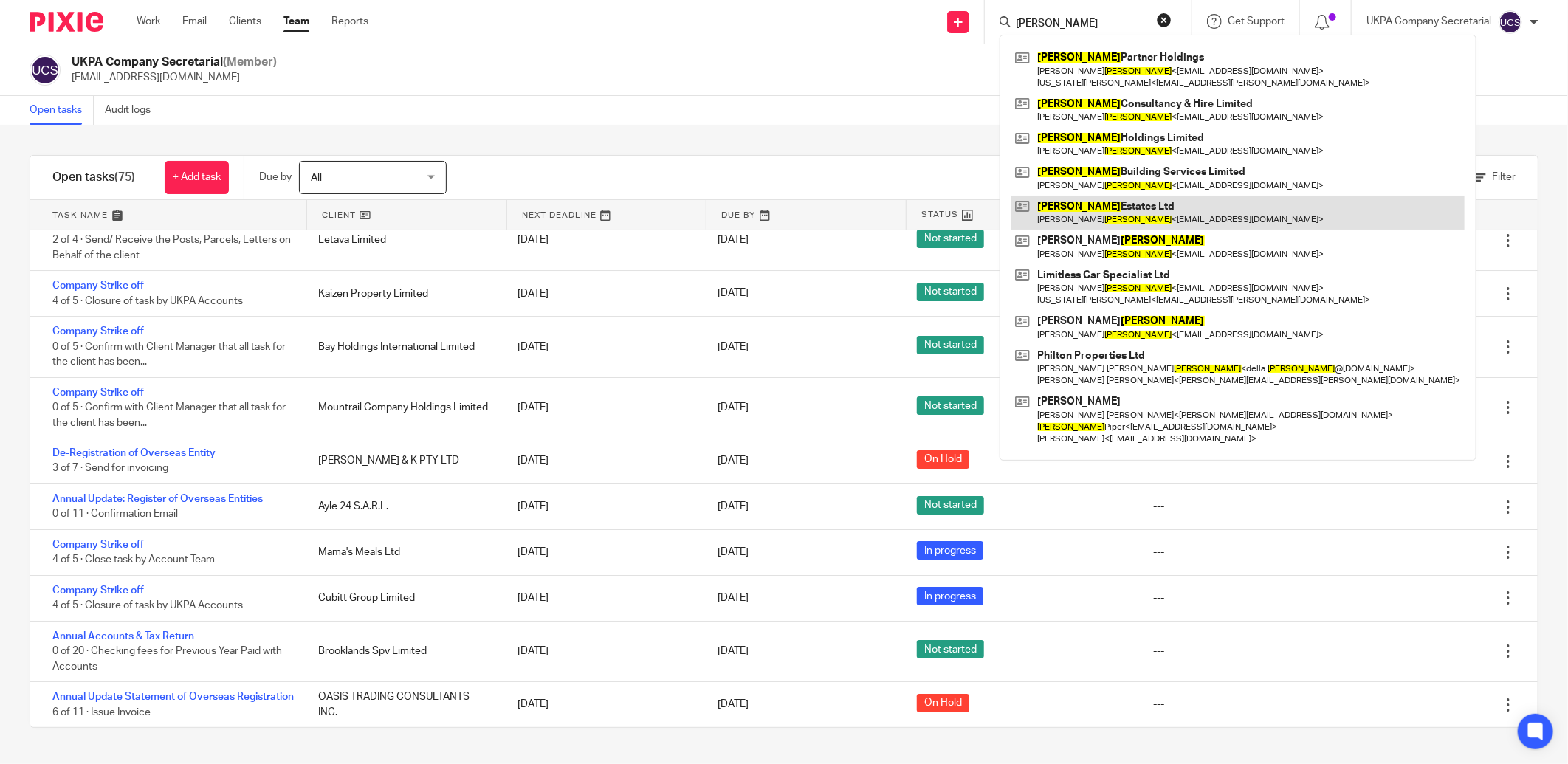
type input "newson"
click at [1138, 216] on link at bounding box center [1238, 213] width 454 height 34
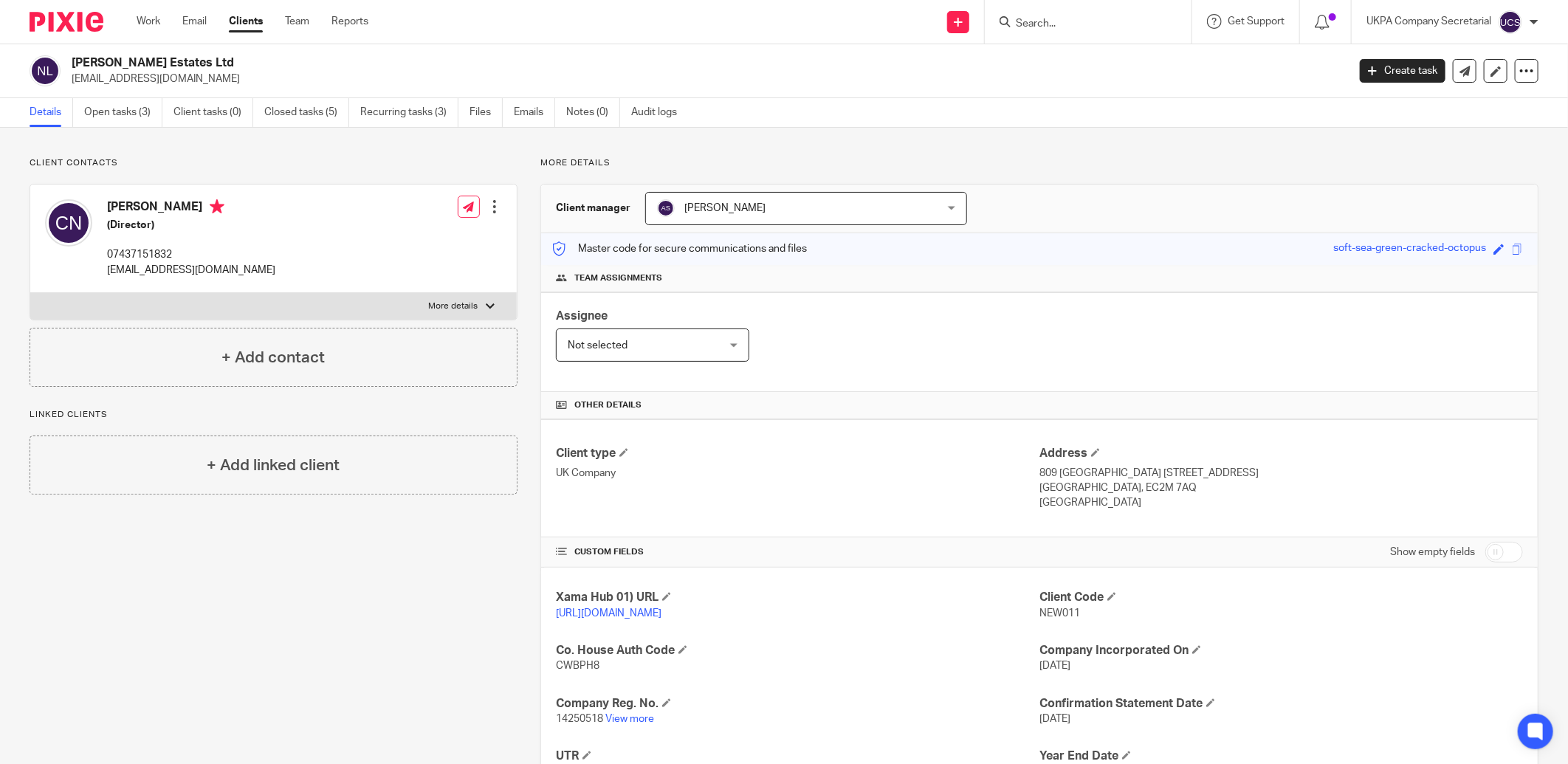
click at [626, 713] on p "14250518 View more" at bounding box center [798, 719] width 483 height 14
click at [629, 719] on link "View more" at bounding box center [629, 719] width 49 height 10
drag, startPoint x: 69, startPoint y: 65, endPoint x: 185, endPoint y: 71, distance: 116.2
click at [185, 71] on div "[PERSON_NAME] Estates Ltd [EMAIL_ADDRESS][DOMAIN_NAME]" at bounding box center [683, 70] width 1308 height 31
click at [654, 532] on div "Client type UK Company Address [STREET_ADDRESS] [GEOGRAPHIC_DATA], EC2M 7AQ [GE…" at bounding box center [1039, 478] width 996 height 118
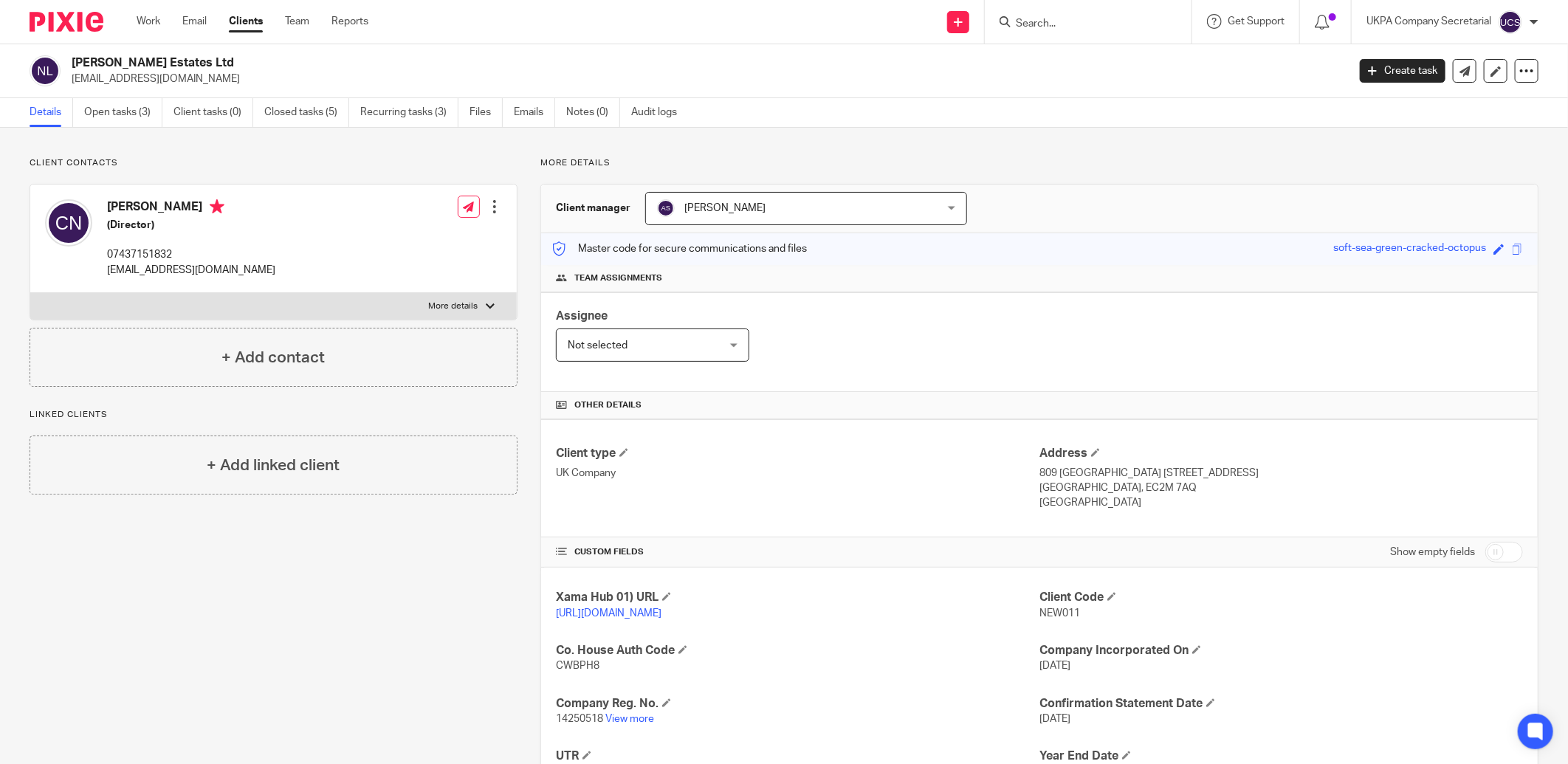
drag, startPoint x: 71, startPoint y: 60, endPoint x: 194, endPoint y: 60, distance: 123.0
click at [194, 60] on h2 "[PERSON_NAME] Estates Ltd" at bounding box center [577, 62] width 1013 height 15
copy h2 "[PERSON_NAME] Estates Ltd"
drag, startPoint x: 828, startPoint y: 499, endPoint x: 1538, endPoint y: 146, distance: 792.9
click at [828, 499] on div "Client type UK Company" at bounding box center [798, 479] width 483 height 65
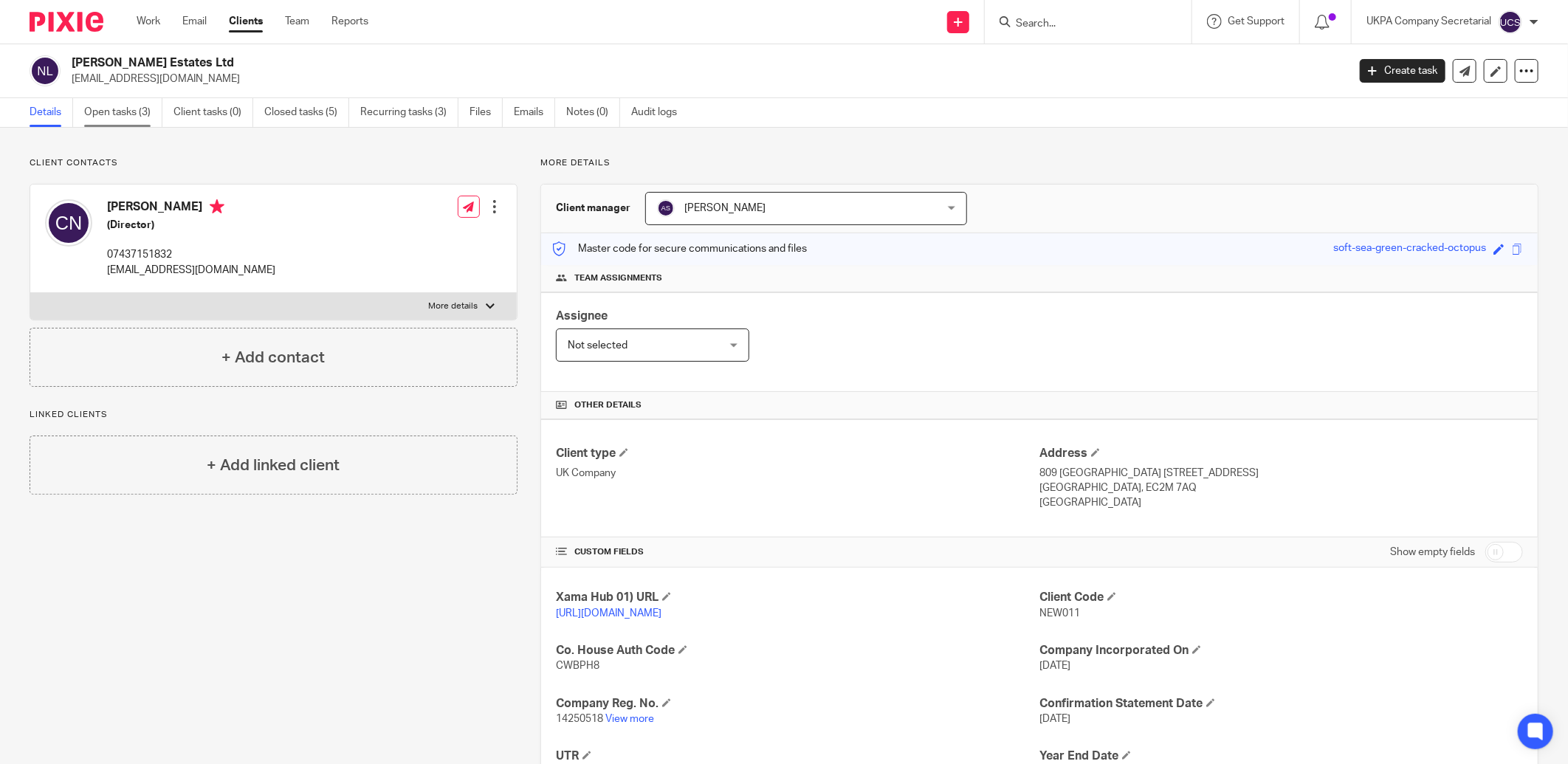
click at [127, 114] on link "Open tasks (3)" at bounding box center [123, 113] width 78 height 29
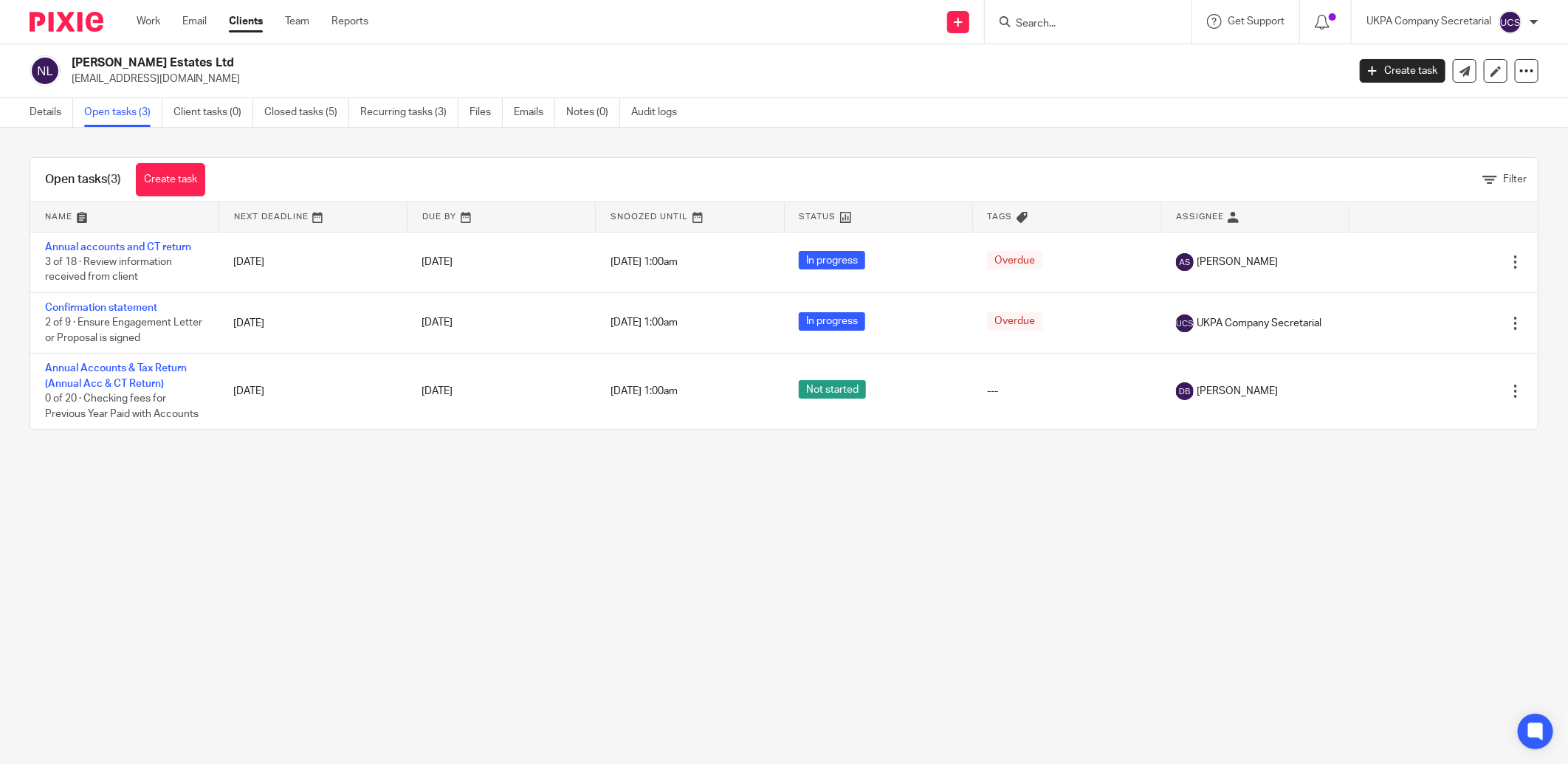
click at [98, 308] on link "Confirmation statement" at bounding box center [101, 308] width 112 height 10
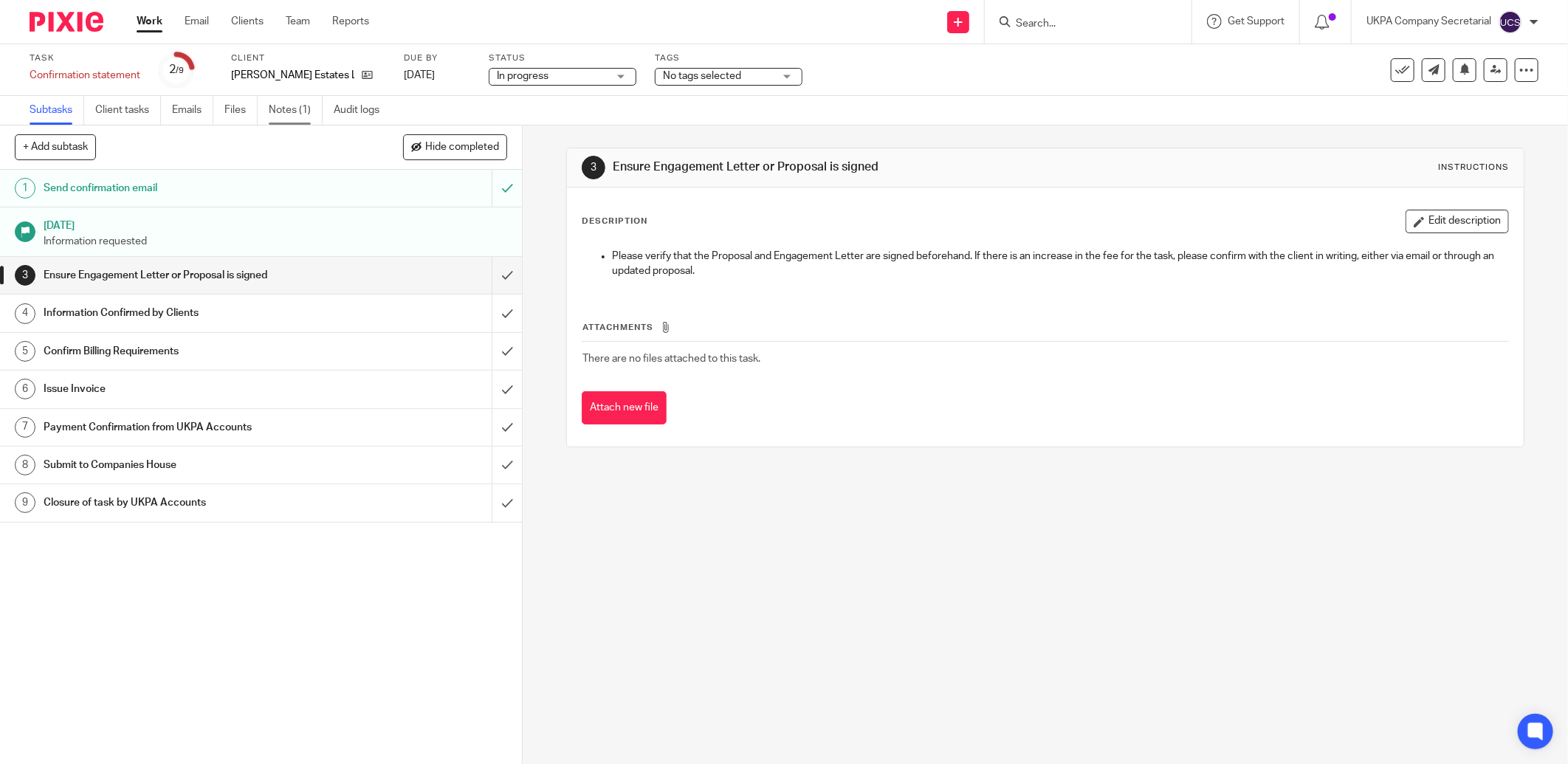
click at [297, 112] on link "Notes (1)" at bounding box center [296, 110] width 54 height 29
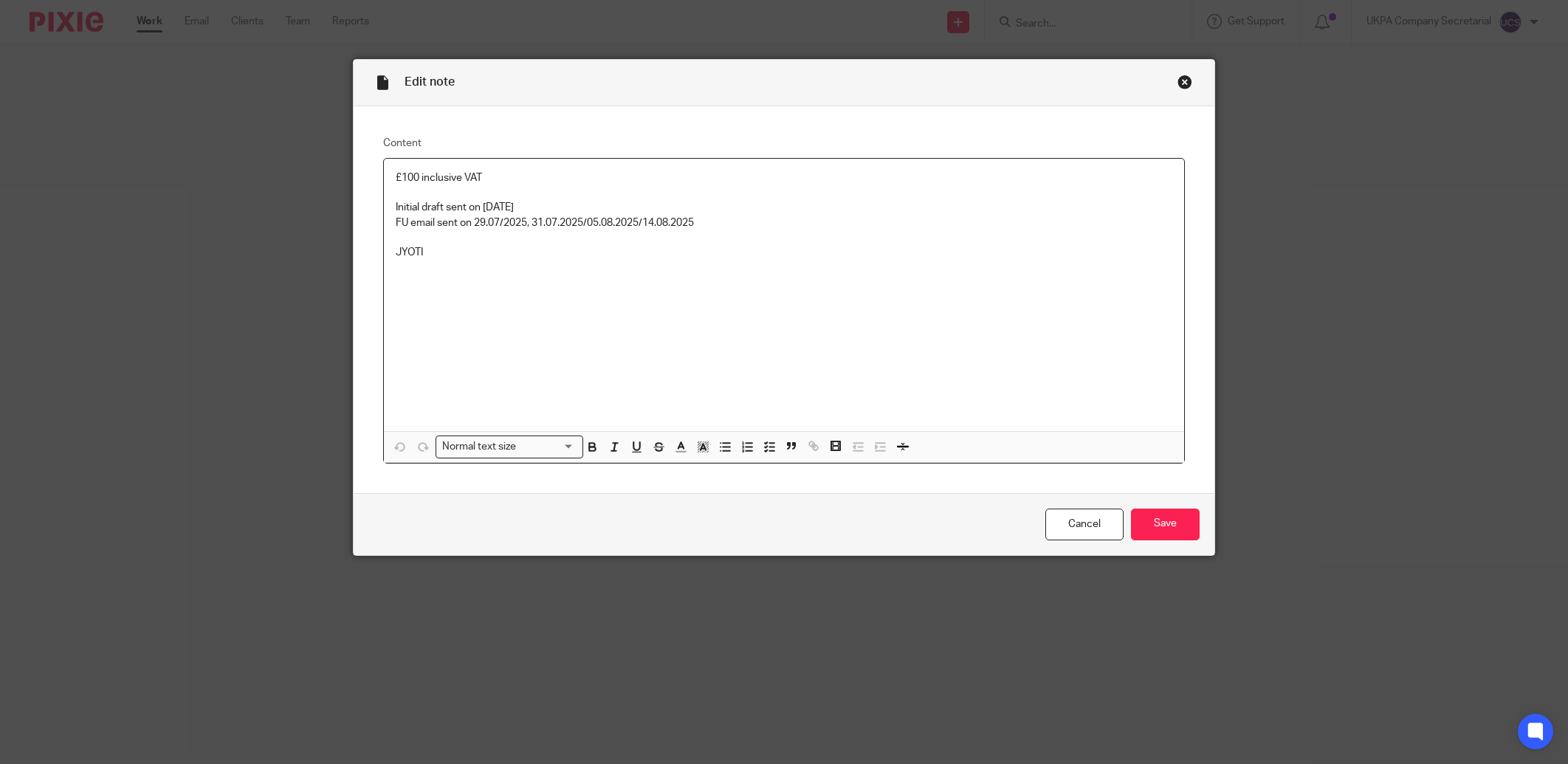
click at [711, 220] on p "FU email sent on 29.07/2025, 31.07.2025/05.08.2025/14.08.2025" at bounding box center [784, 223] width 776 height 14
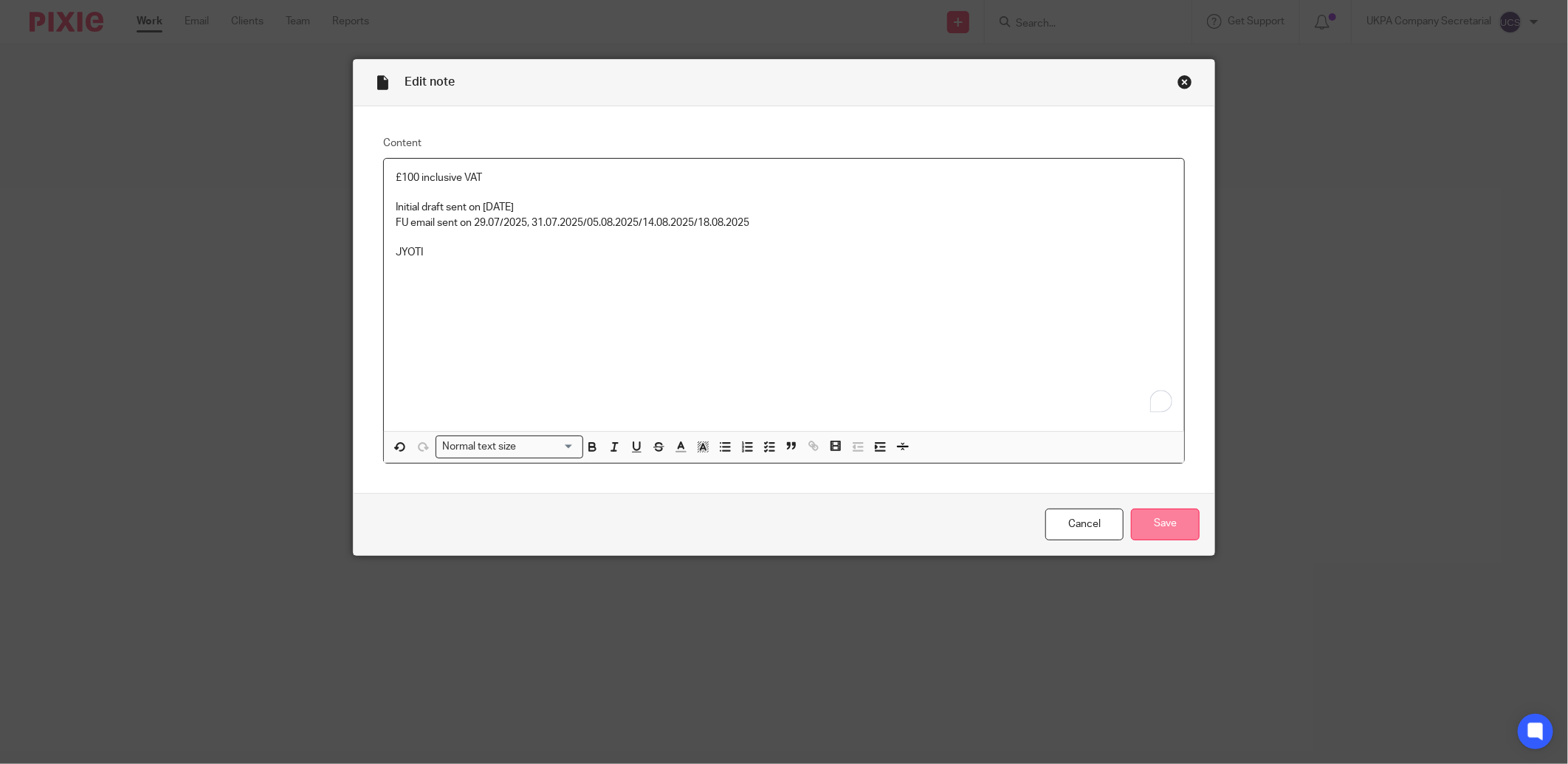
click at [1169, 519] on input "Save" at bounding box center [1165, 524] width 69 height 32
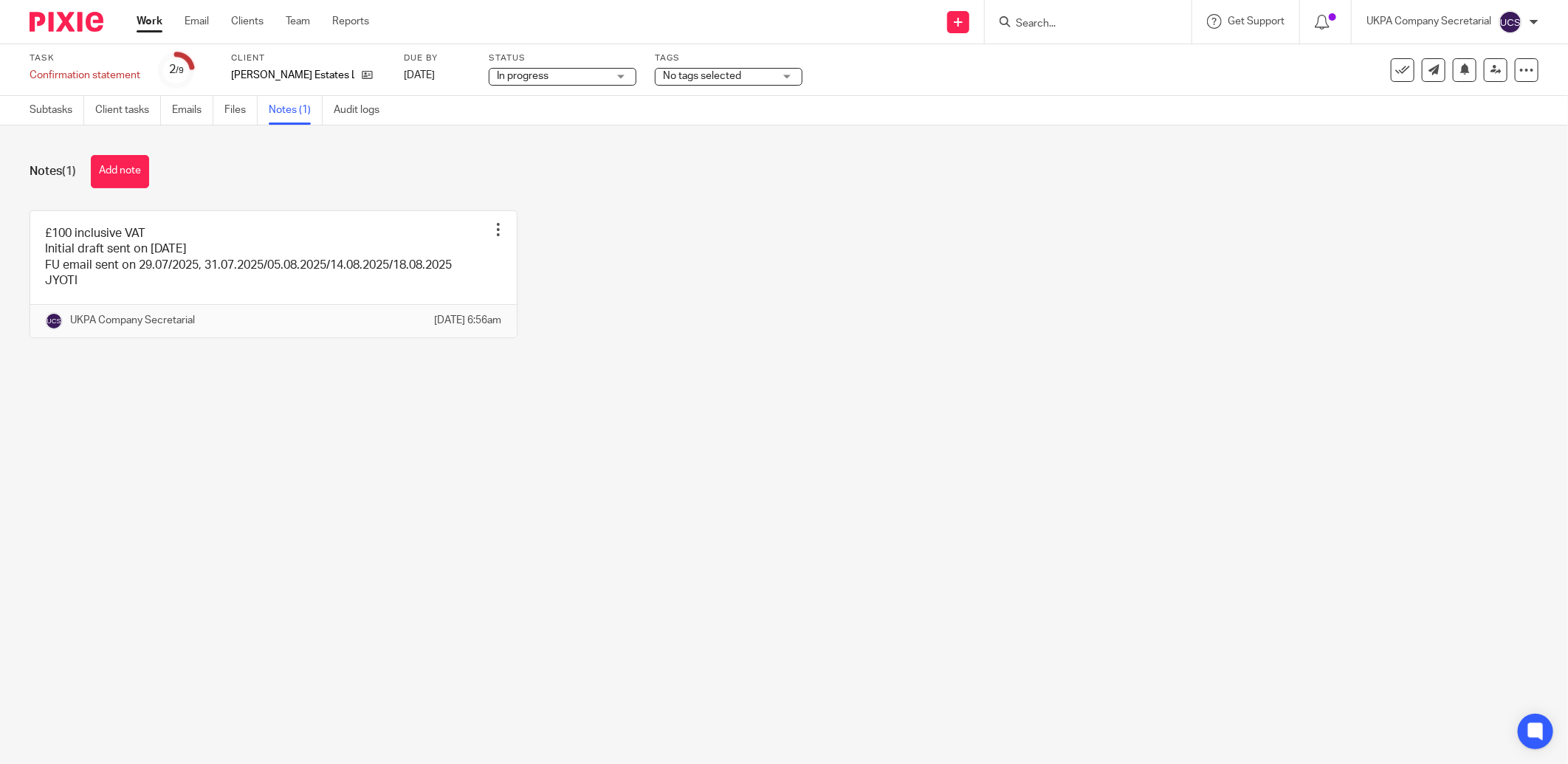
click at [1078, 24] on input "Search" at bounding box center [1080, 24] width 133 height 14
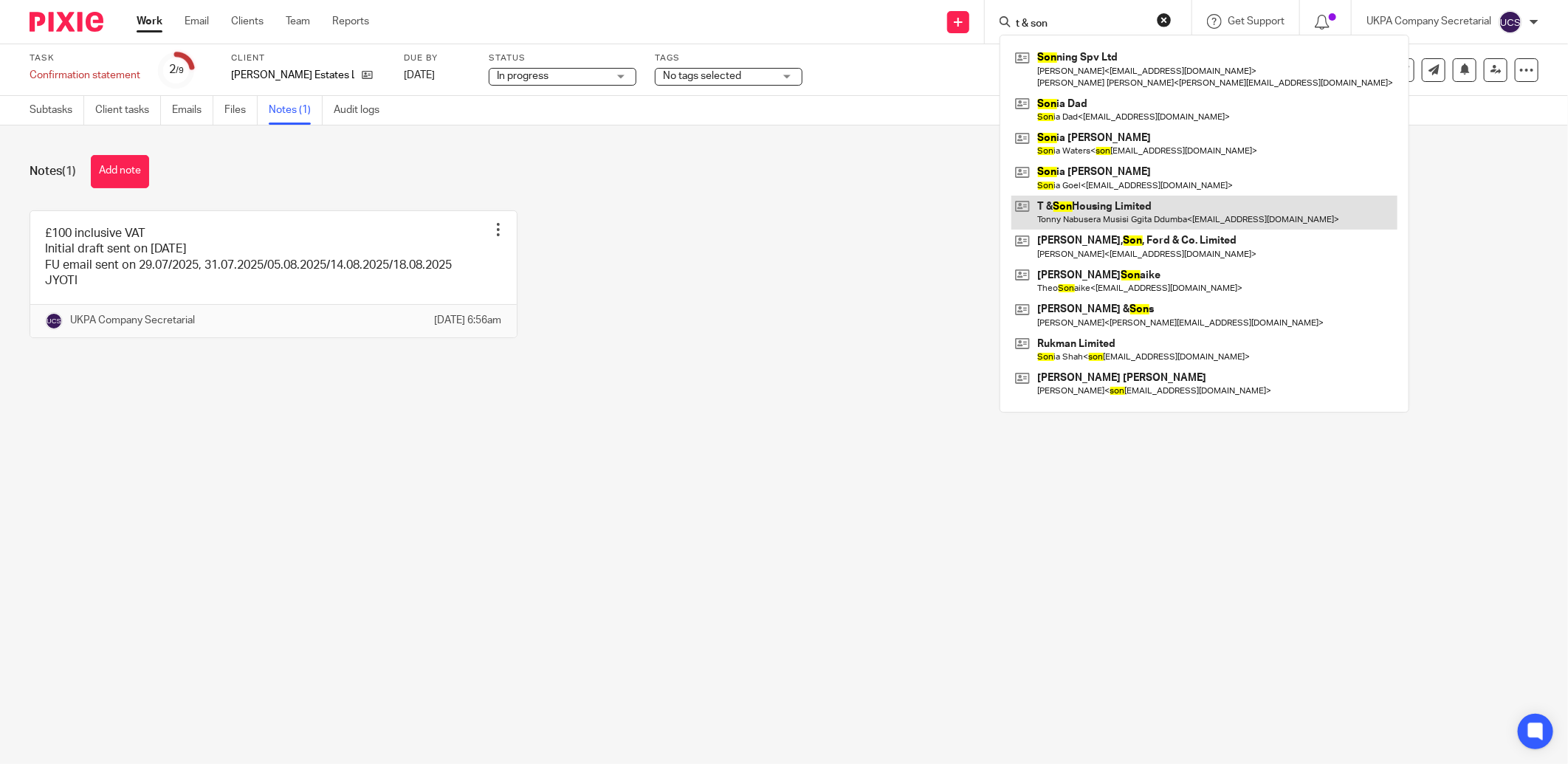
type input "t & son"
click at [1101, 222] on link at bounding box center [1205, 213] width 386 height 34
click at [1101, 218] on link at bounding box center [1205, 213] width 386 height 34
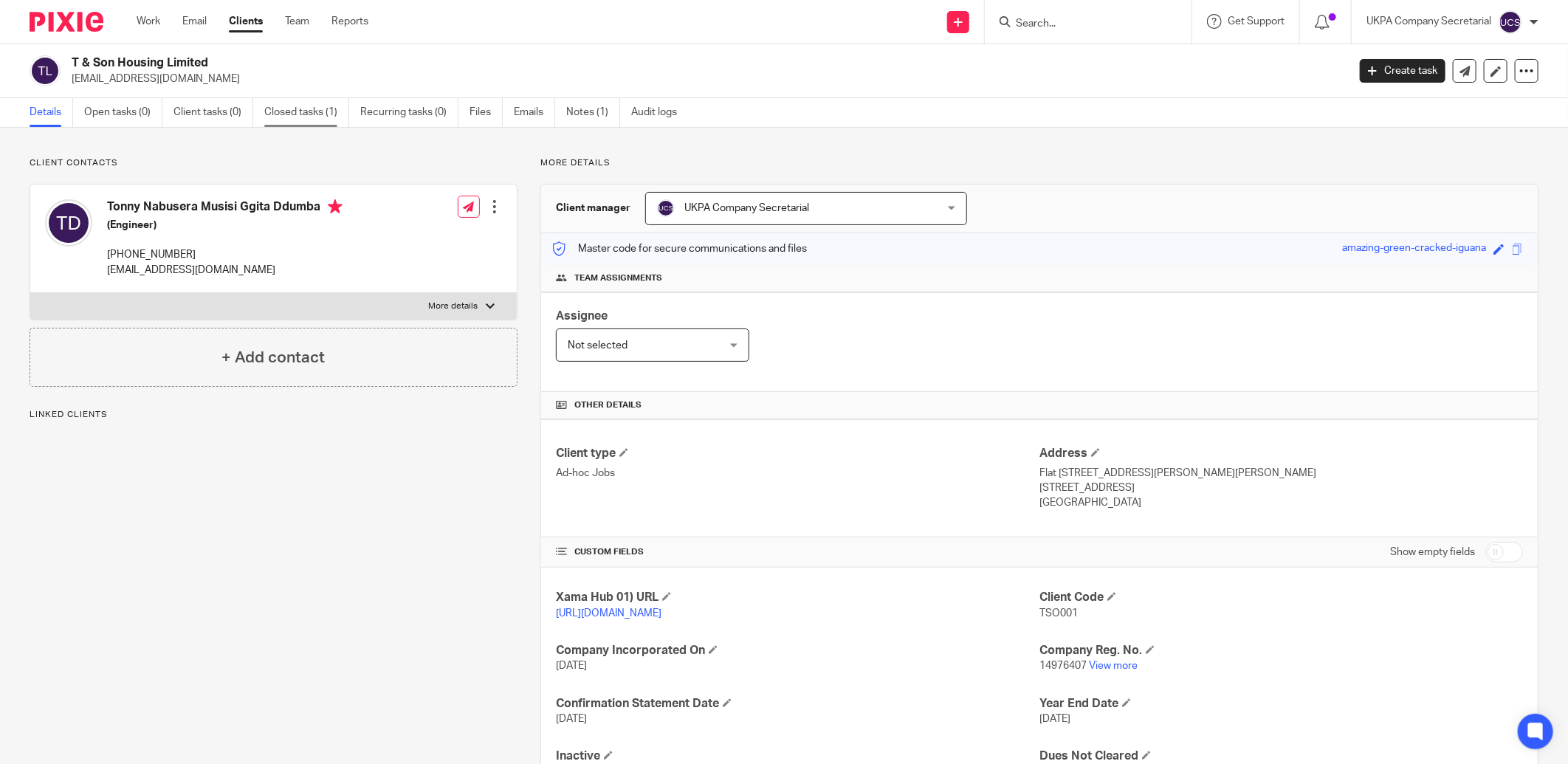
click at [304, 114] on link "Closed tasks (1)" at bounding box center [307, 113] width 85 height 29
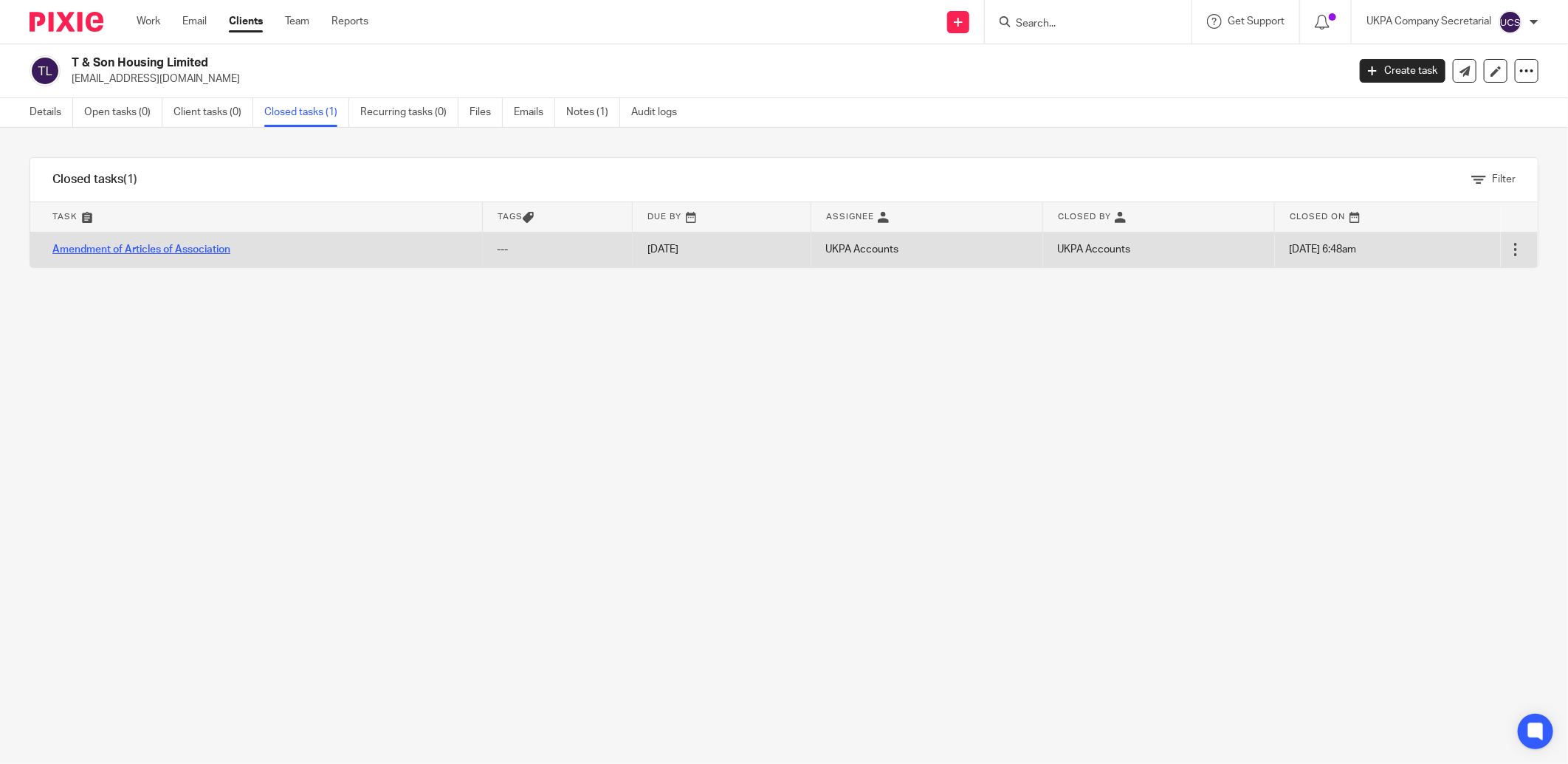
click at [106, 248] on link "Amendment of Articles of Association" at bounding box center [141, 249] width 178 height 10
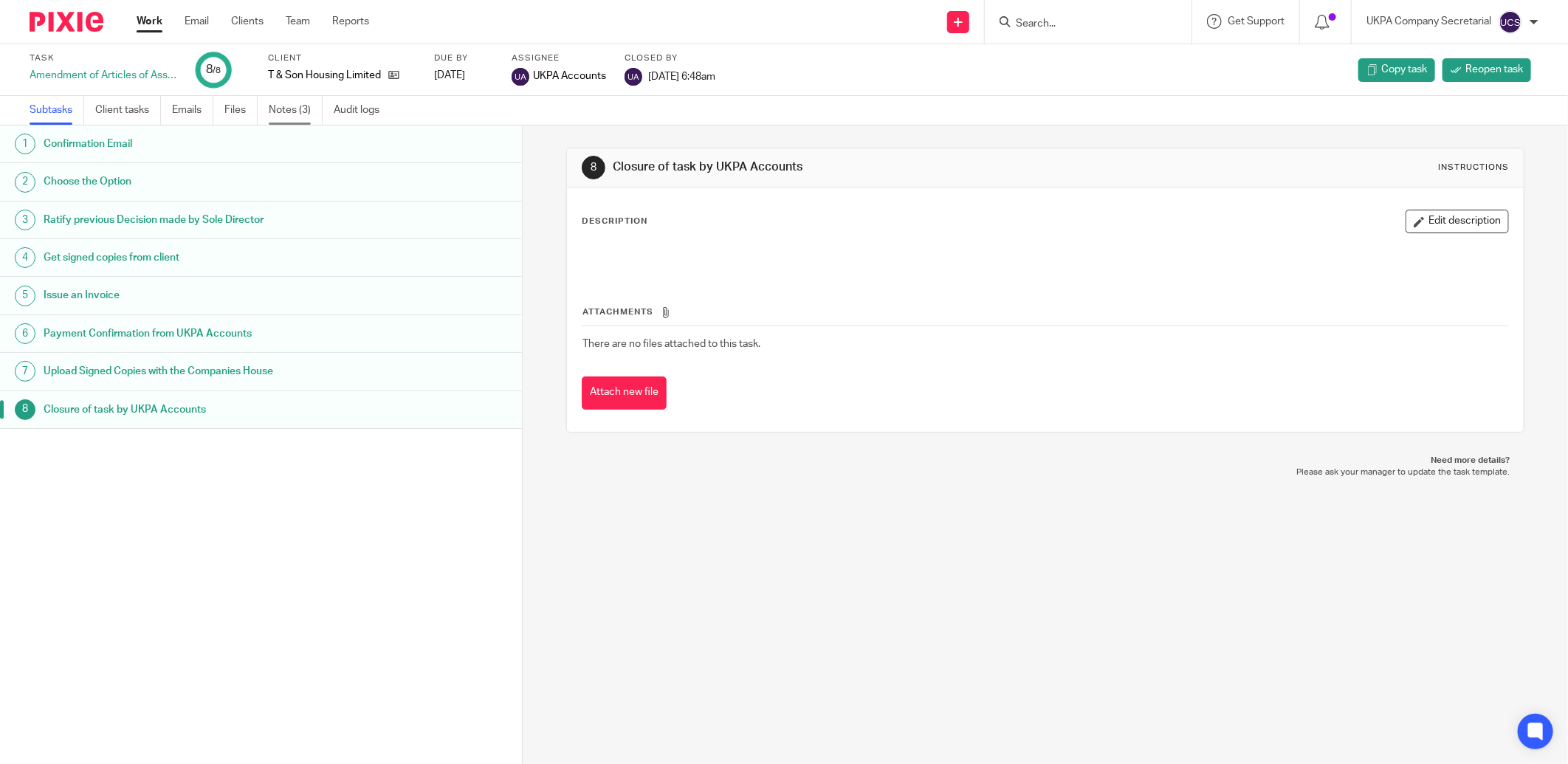
click at [296, 108] on link "Notes (3)" at bounding box center [296, 110] width 54 height 29
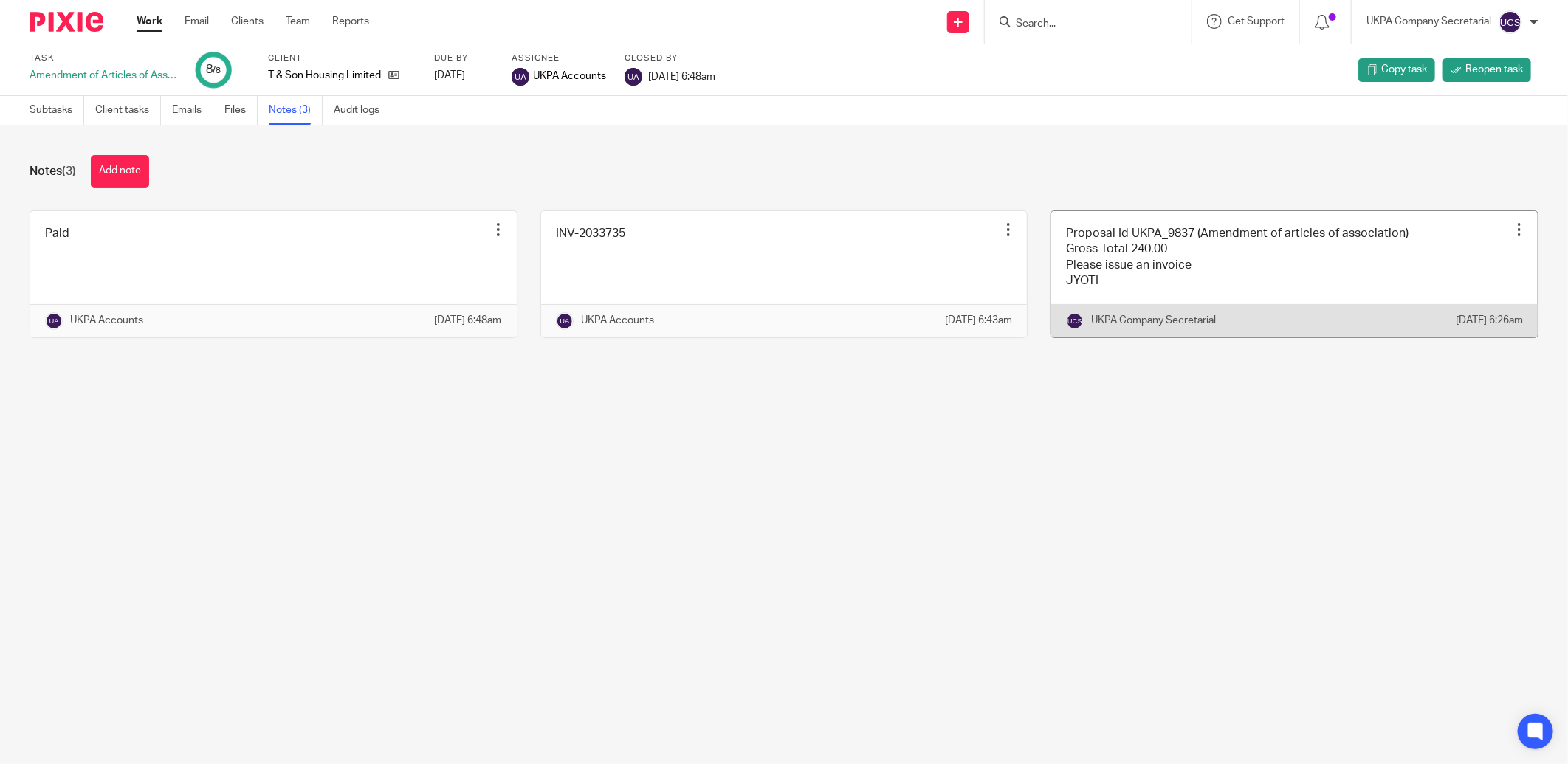
click at [1167, 268] on link at bounding box center [1295, 274] width 487 height 126
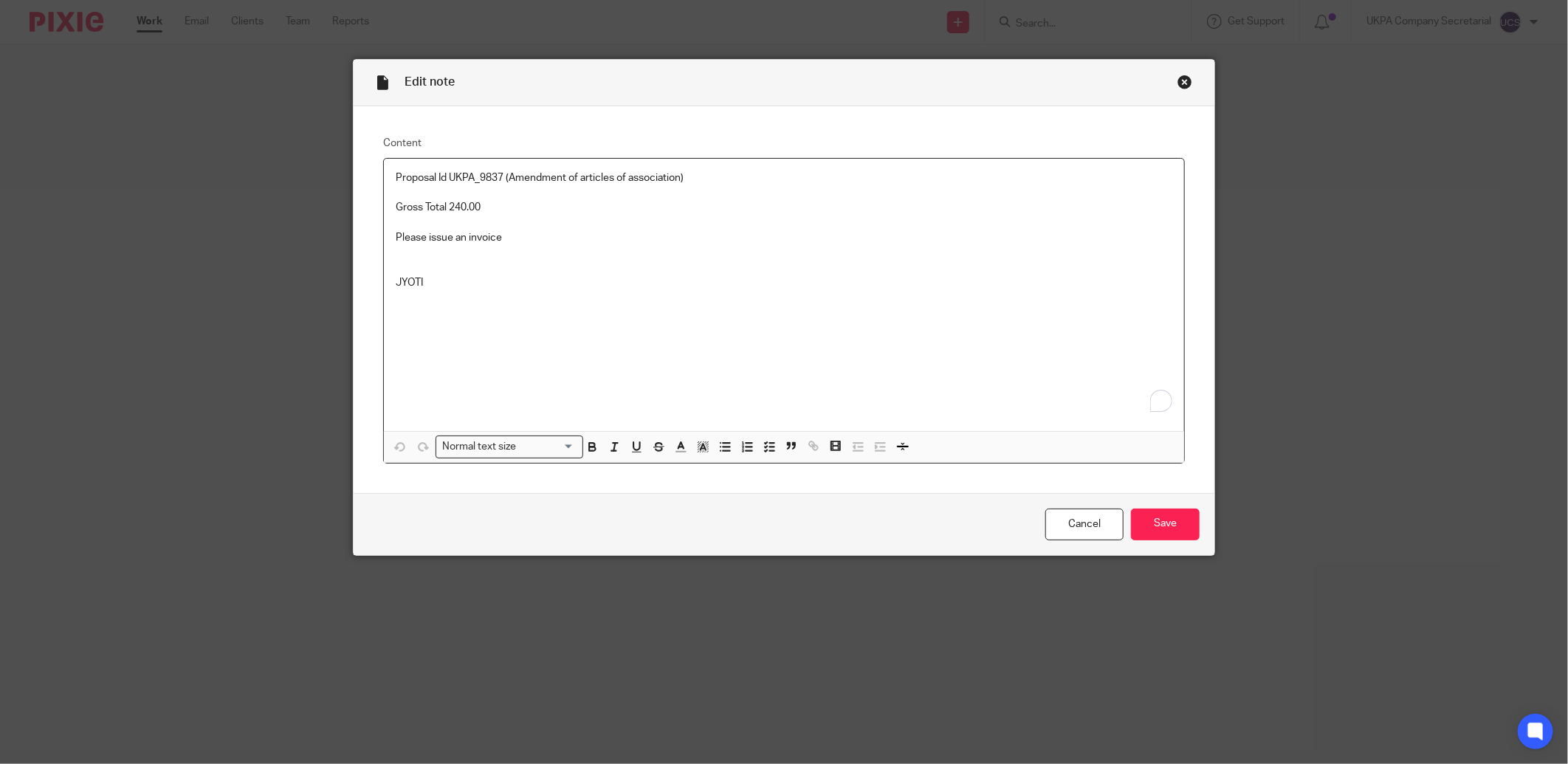
click at [515, 238] on p "Please issue an invoice" at bounding box center [784, 237] width 776 height 14
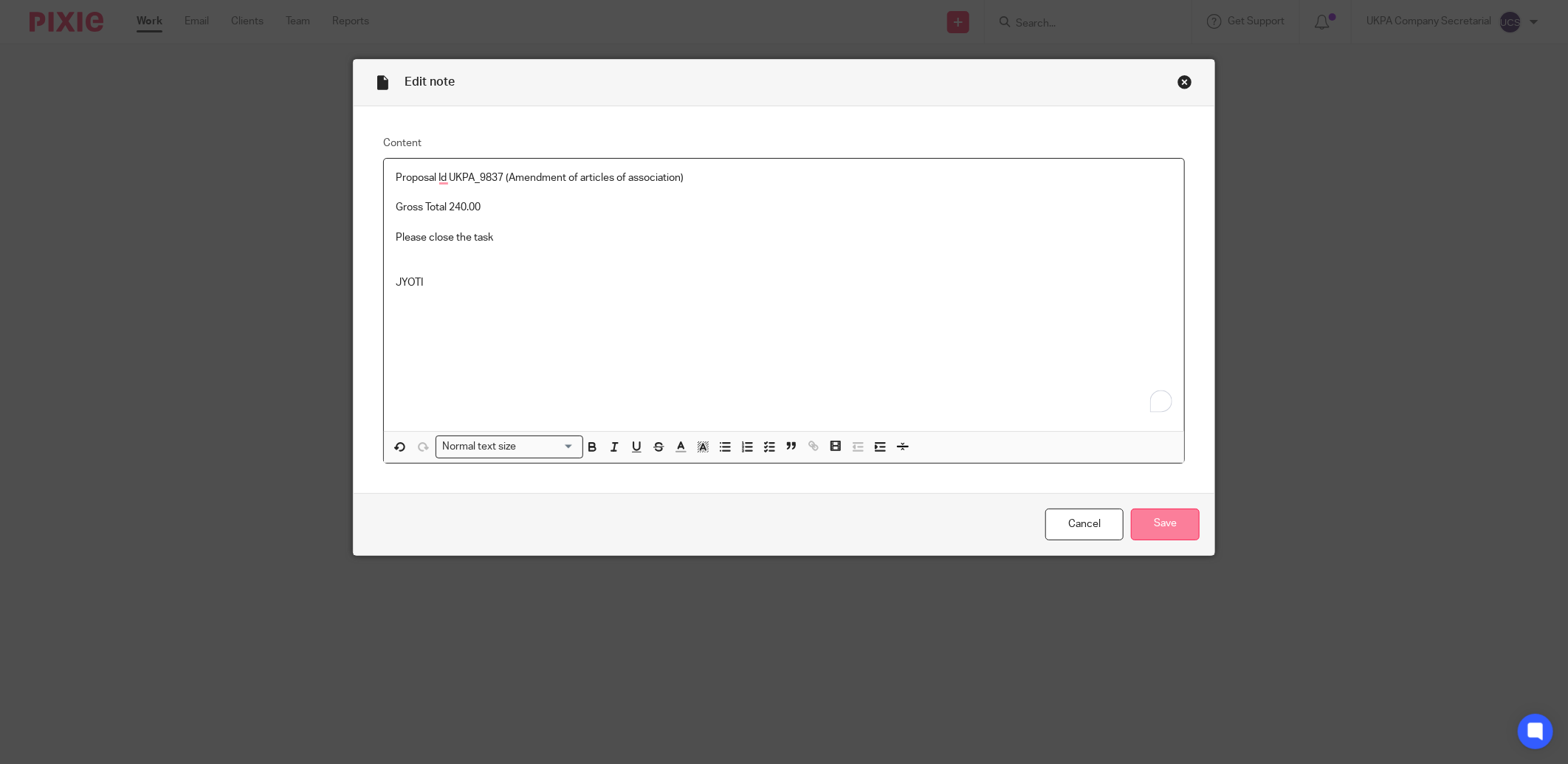
click at [1151, 526] on input "Save" at bounding box center [1165, 524] width 69 height 32
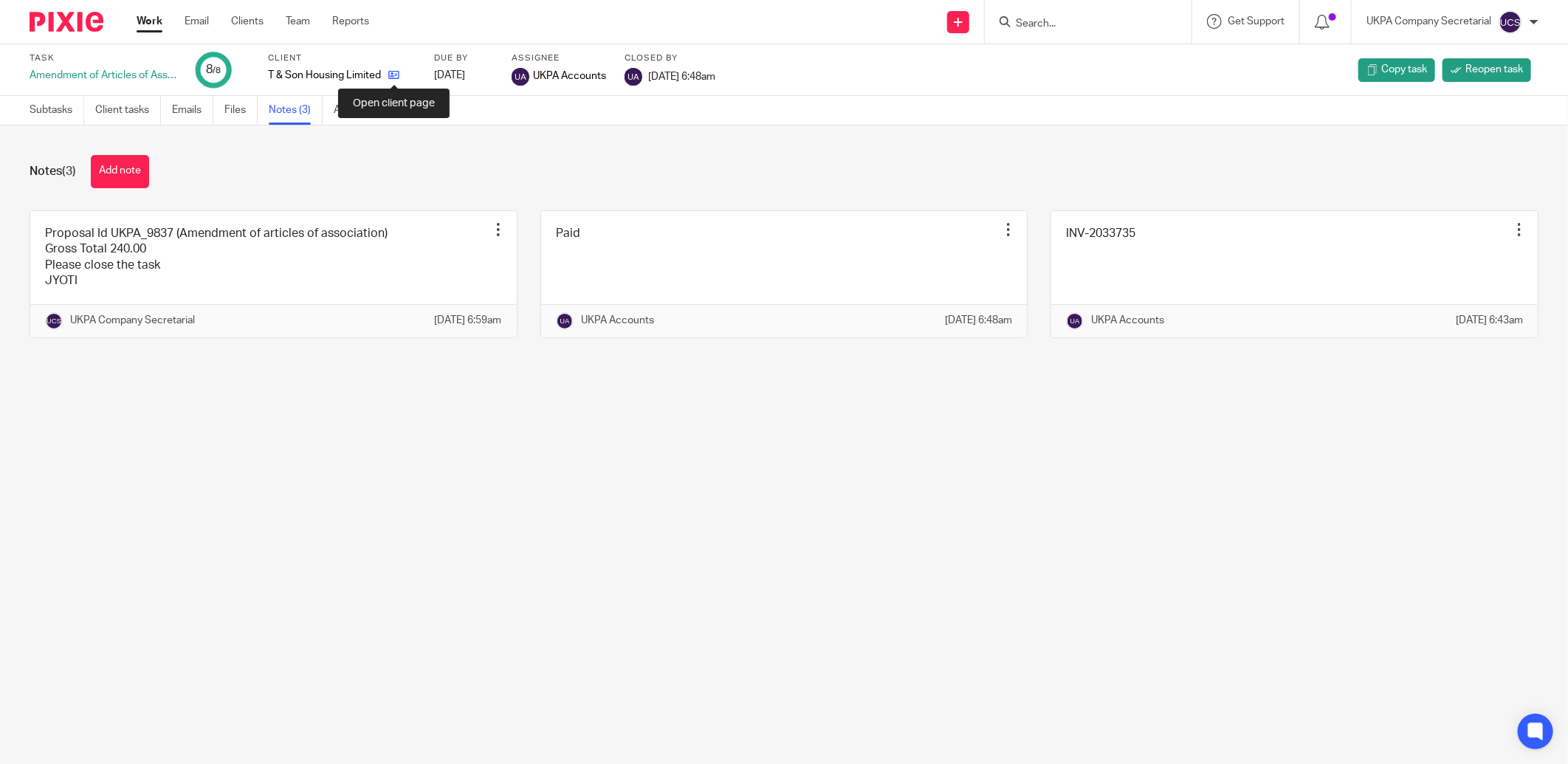
click at [396, 78] on icon at bounding box center [394, 75] width 11 height 11
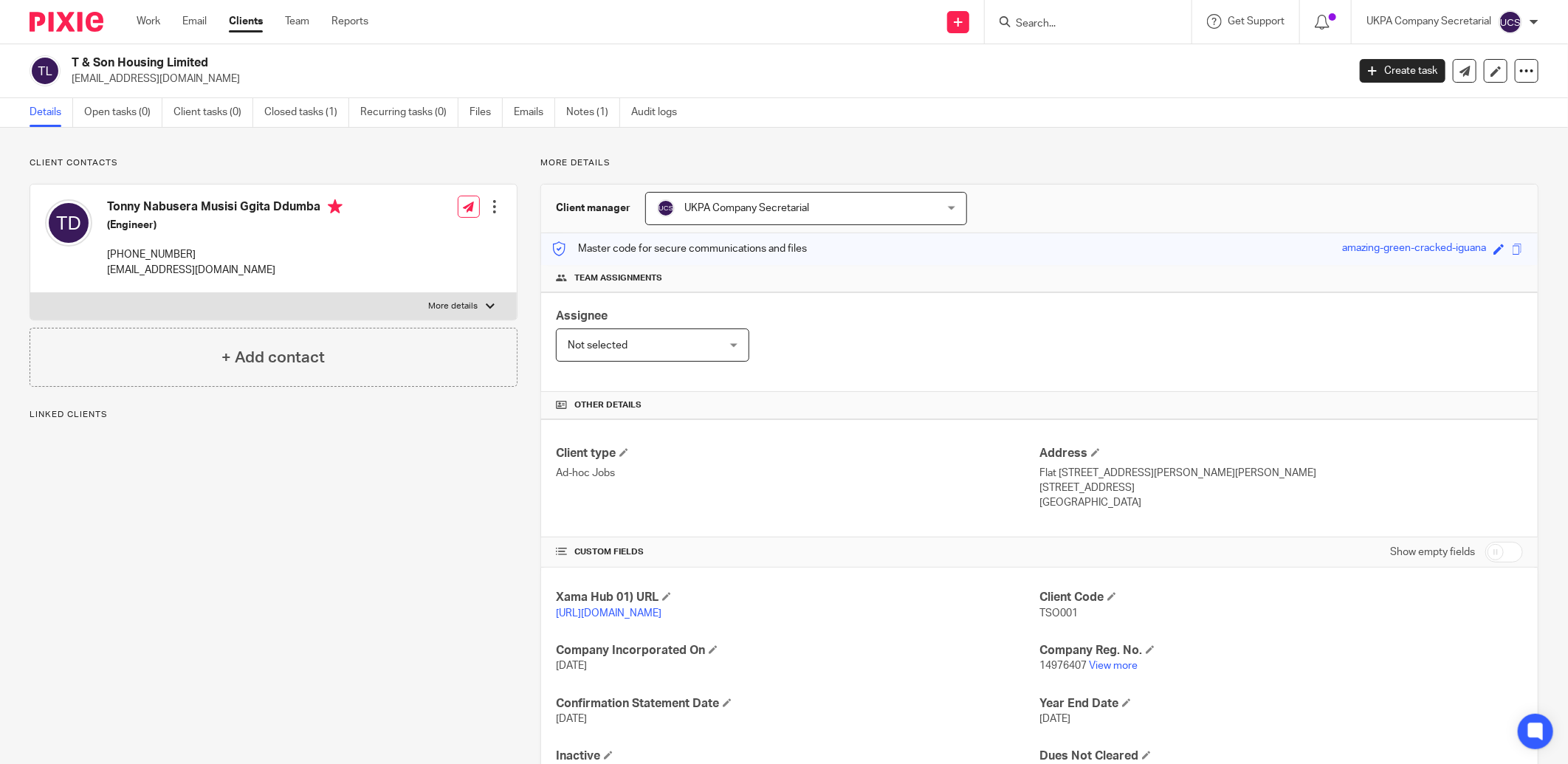
click at [226, 77] on div "T & Son Housing Limited [EMAIL_ADDRESS][DOMAIN_NAME]" at bounding box center [683, 70] width 1308 height 31
click at [1100, 663] on link "View more" at bounding box center [1114, 666] width 49 height 10
click at [875, 495] on div "Client type Ad-hoc Jobs" at bounding box center [798, 479] width 483 height 65
